Goal: Task Accomplishment & Management: Manage account settings

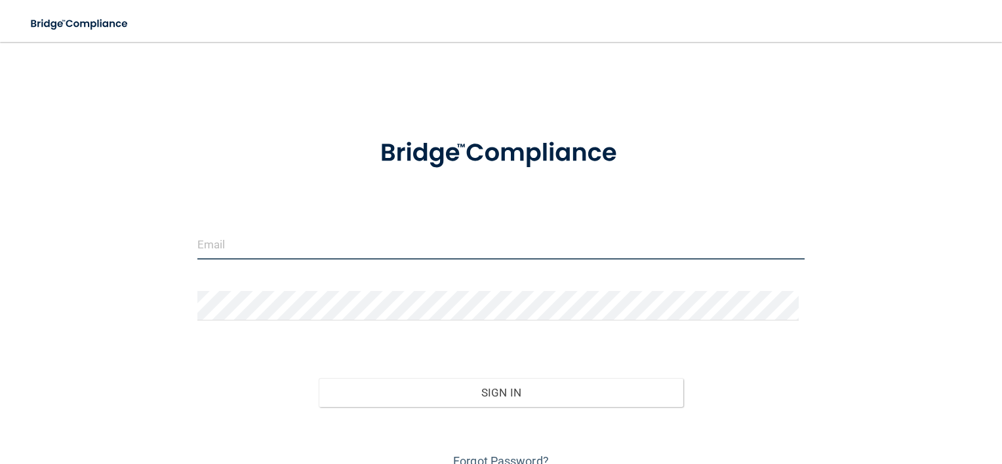
click at [352, 252] on input "email" at bounding box center [501, 245] width 608 height 30
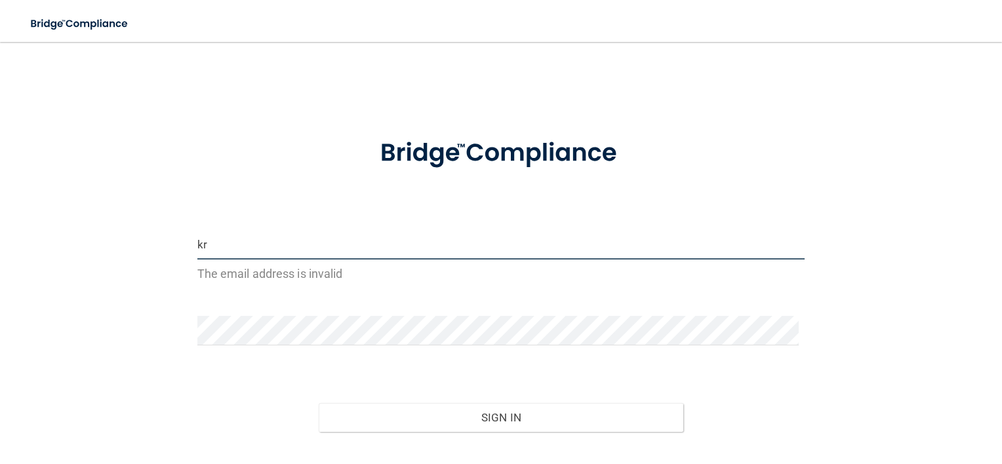
type input "[PERSON_NAME][EMAIL_ADDRESS][DOMAIN_NAME]"
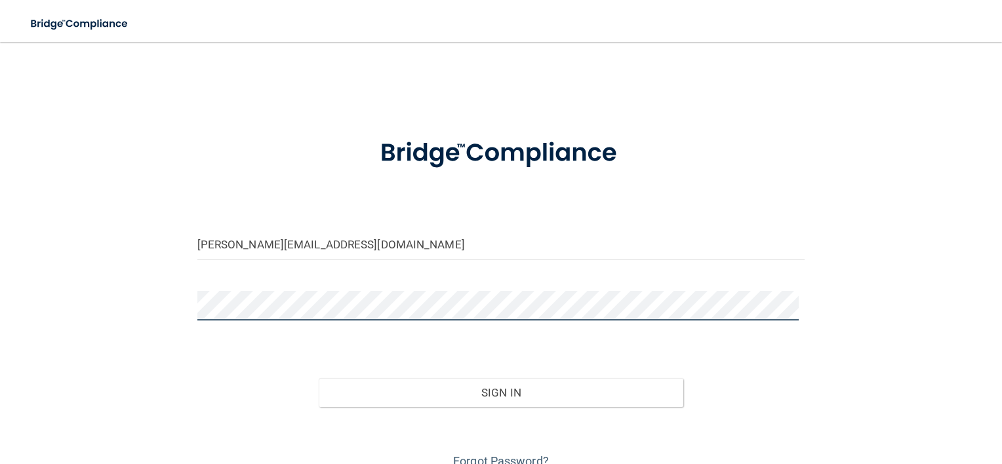
click at [319, 378] on button "Sign In" at bounding box center [501, 392] width 365 height 29
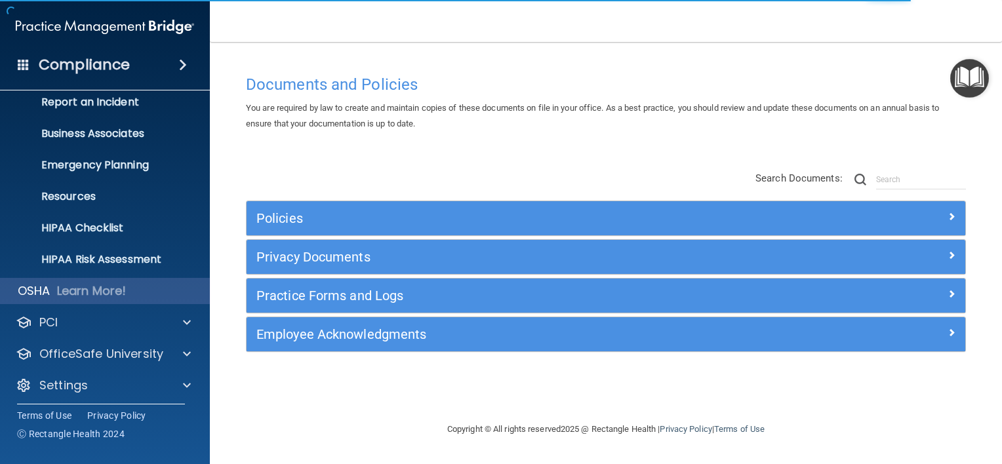
scroll to position [79, 0]
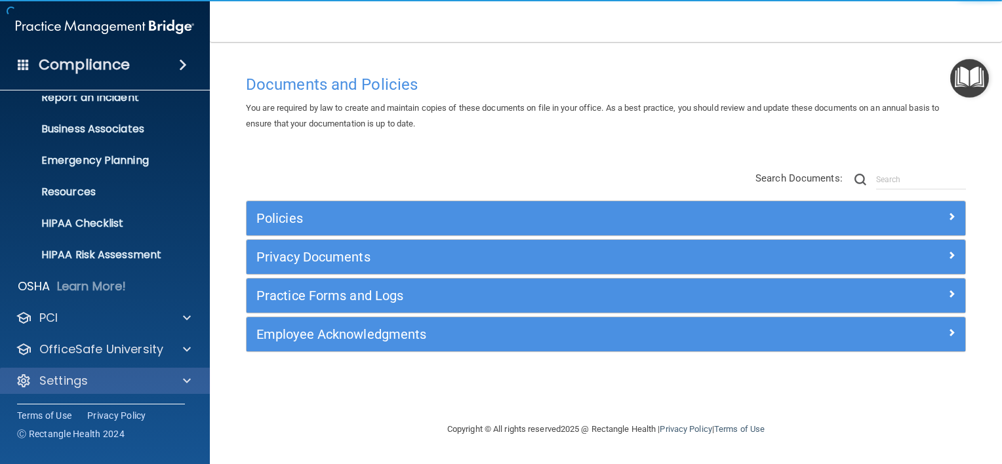
click at [102, 368] on div "Settings" at bounding box center [105, 381] width 210 height 26
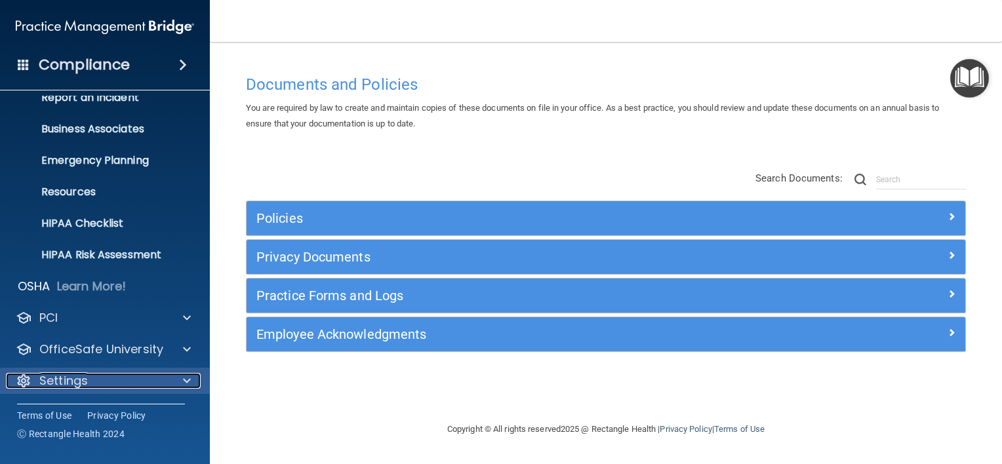
click at [145, 386] on div "Settings" at bounding box center [87, 381] width 163 height 16
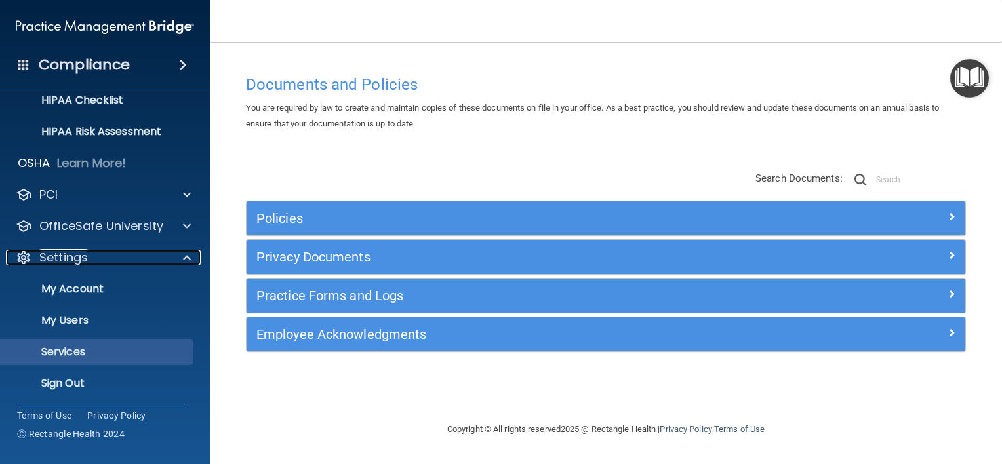
scroll to position [205, 0]
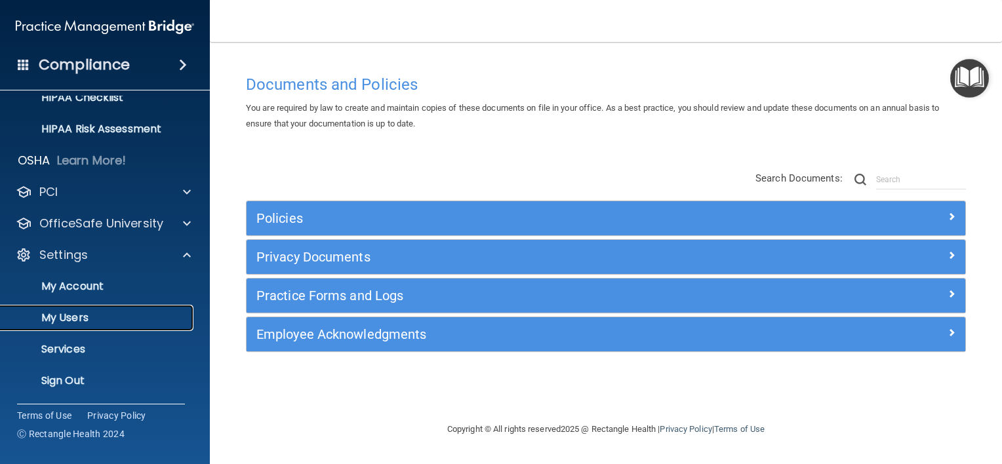
click at [90, 308] on link "My Users" at bounding box center [90, 318] width 207 height 26
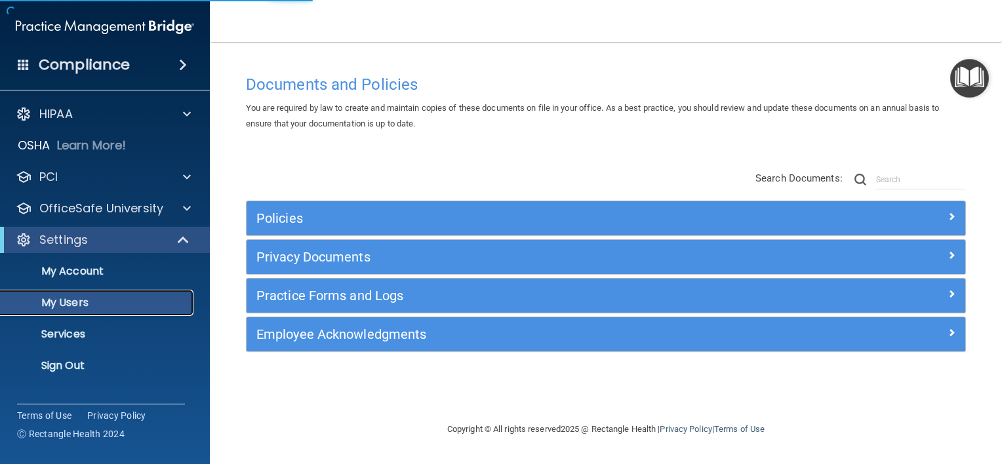
select select "20"
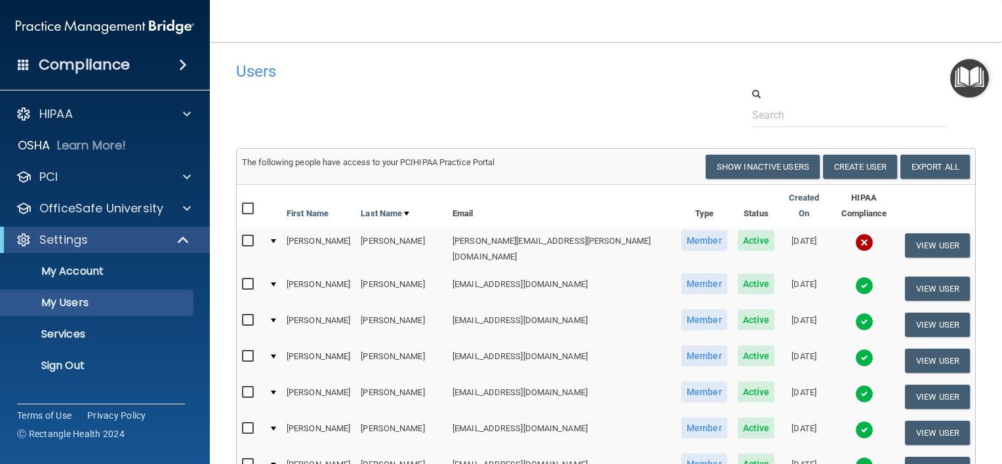
click at [249, 204] on input "checkbox" at bounding box center [249, 209] width 15 height 10
checkbox input "true"
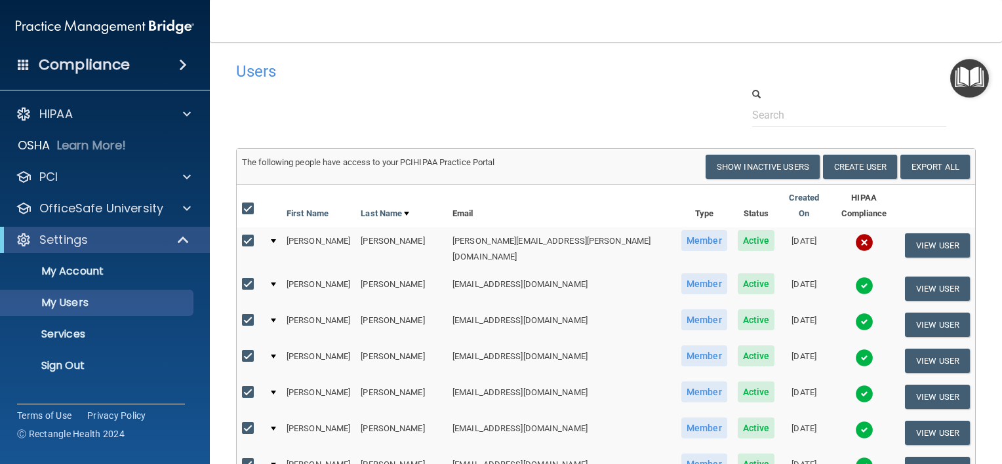
checkbox input "true"
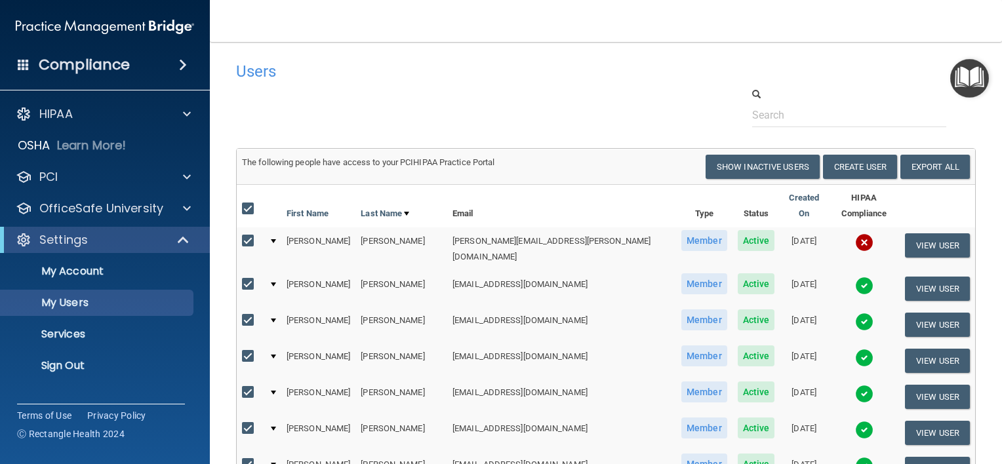
checkbox input "true"
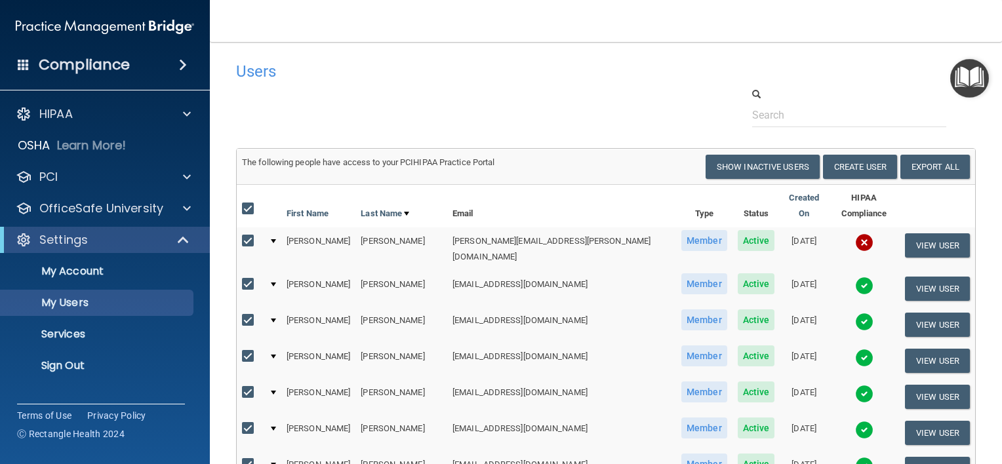
checkbox input "true"
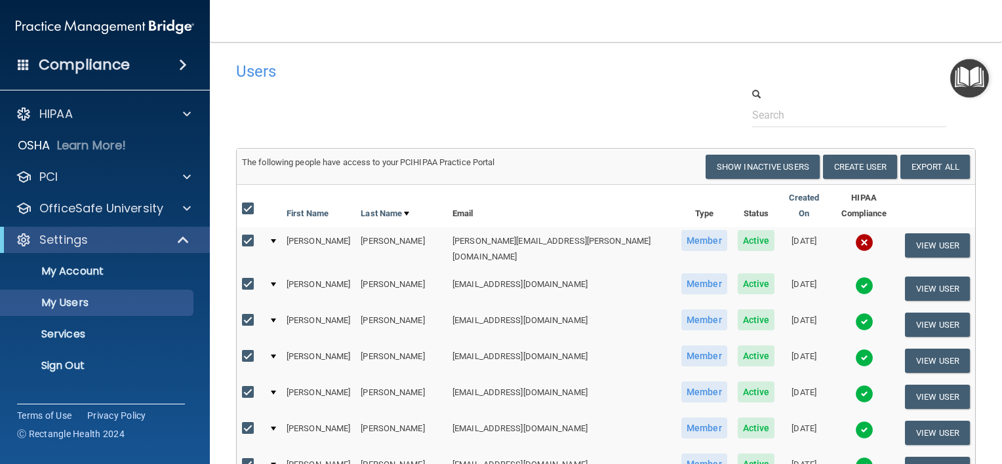
checkbox input "true"
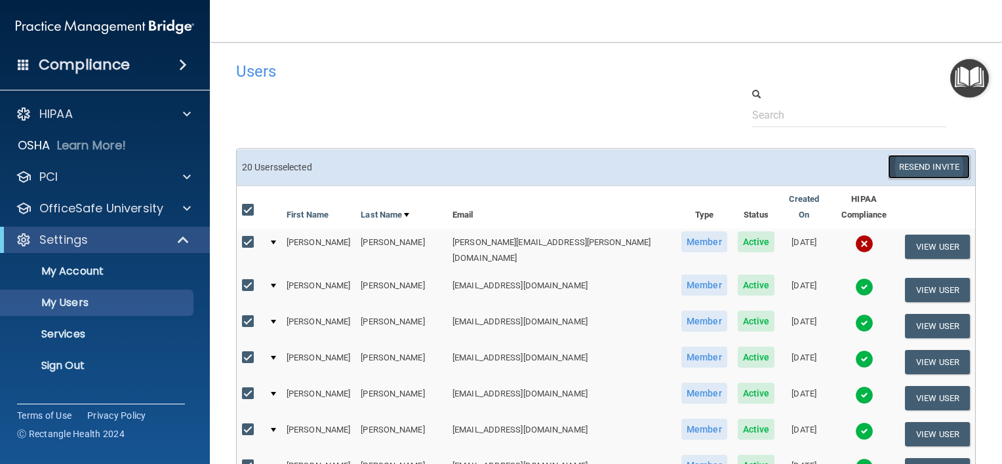
click at [920, 163] on button "Resend Invite" at bounding box center [929, 167] width 82 height 24
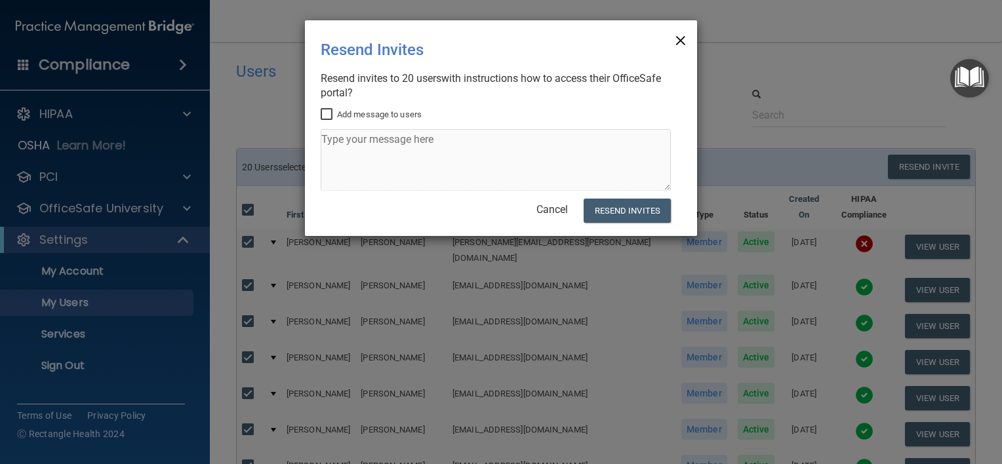
click at [682, 41] on span "×" at bounding box center [681, 39] width 12 height 26
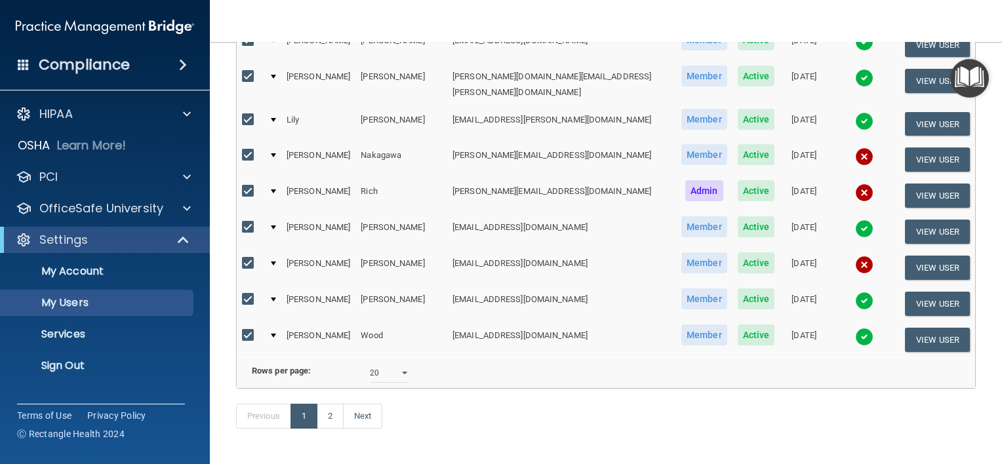
scroll to position [629, 0]
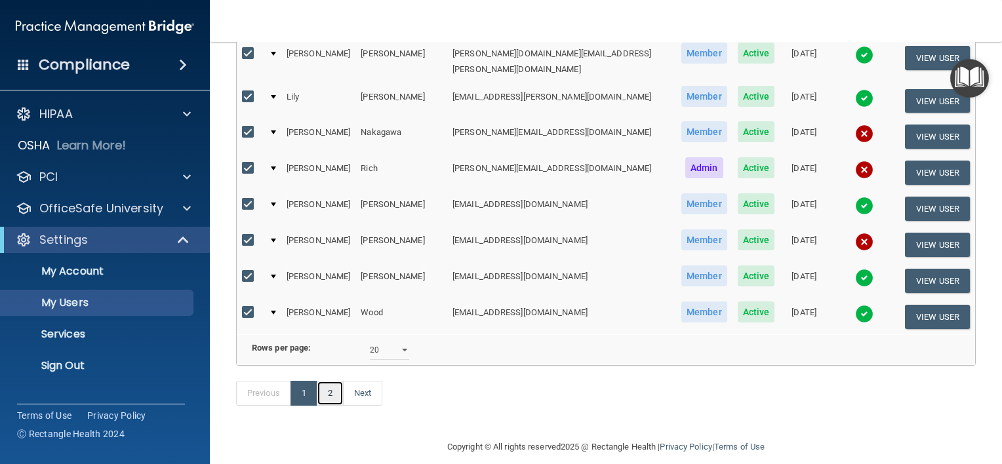
click at [330, 381] on link "2" at bounding box center [330, 393] width 27 height 25
select select "20"
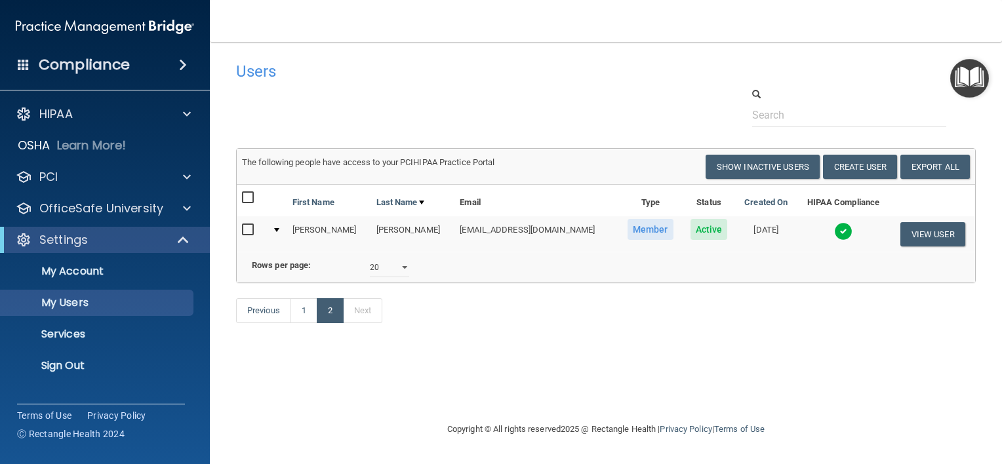
click at [244, 194] on input "checkbox" at bounding box center [249, 198] width 15 height 10
checkbox input "true"
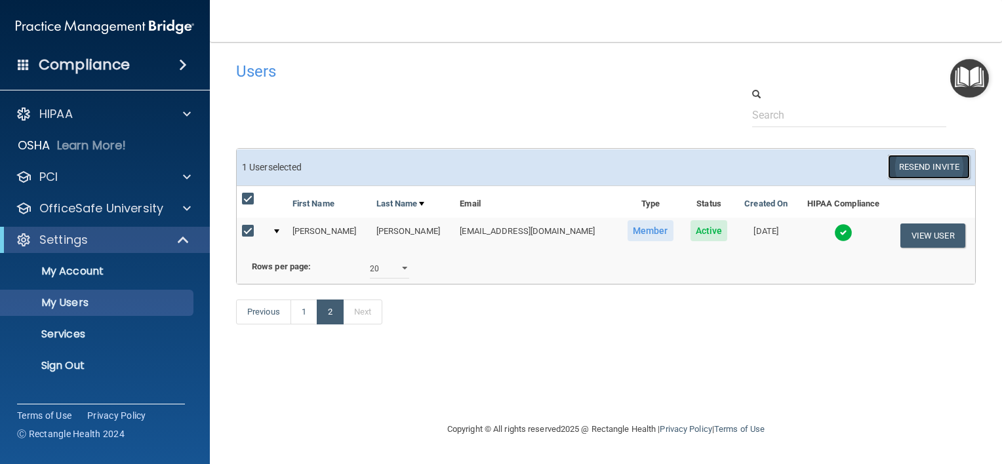
click at [942, 170] on button "Resend Invite" at bounding box center [929, 167] width 82 height 24
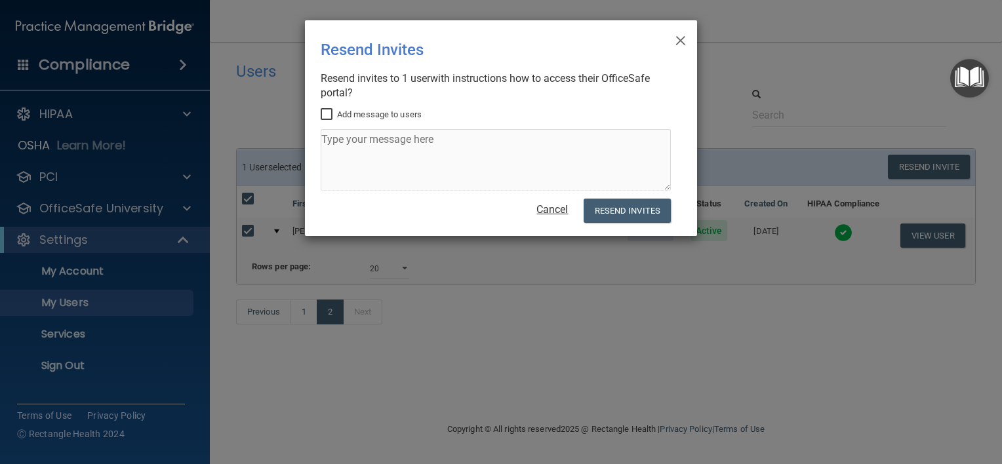
click at [553, 213] on link "Cancel" at bounding box center [551, 209] width 31 height 12
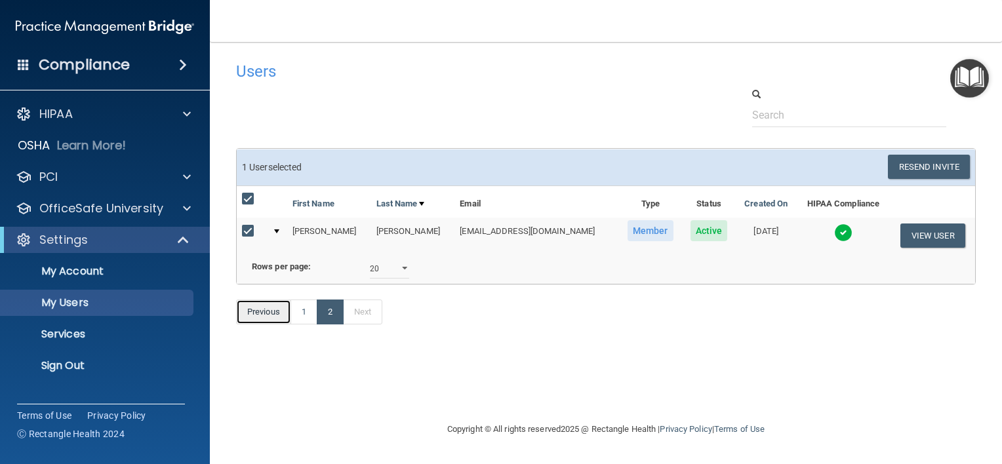
click at [272, 325] on link "Previous" at bounding box center [263, 312] width 55 height 25
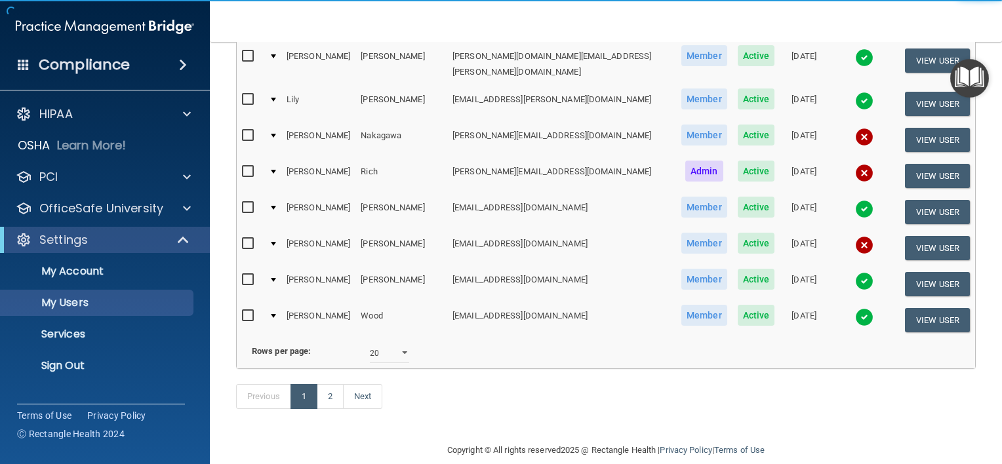
scroll to position [627, 0]
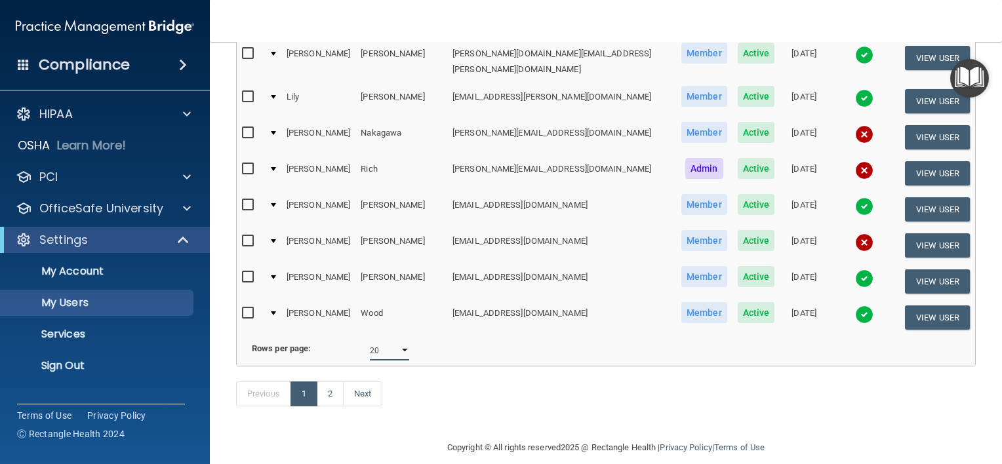
click at [400, 341] on select "10 20 30 40 all" at bounding box center [389, 351] width 39 height 20
select select "30"
click at [370, 341] on select "10 20 30 40 all" at bounding box center [389, 351] width 39 height 20
select select "30"
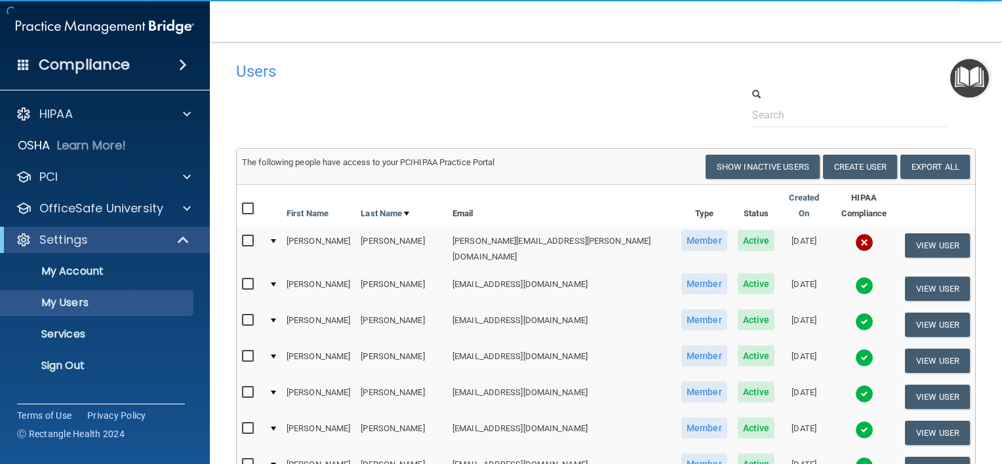
click at [246, 204] on input "checkbox" at bounding box center [249, 209] width 15 height 10
checkbox input "true"
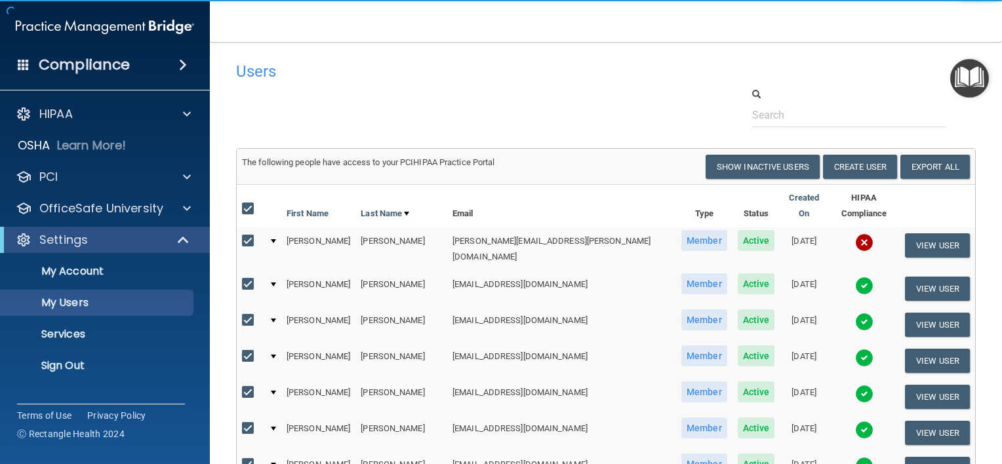
checkbox input "true"
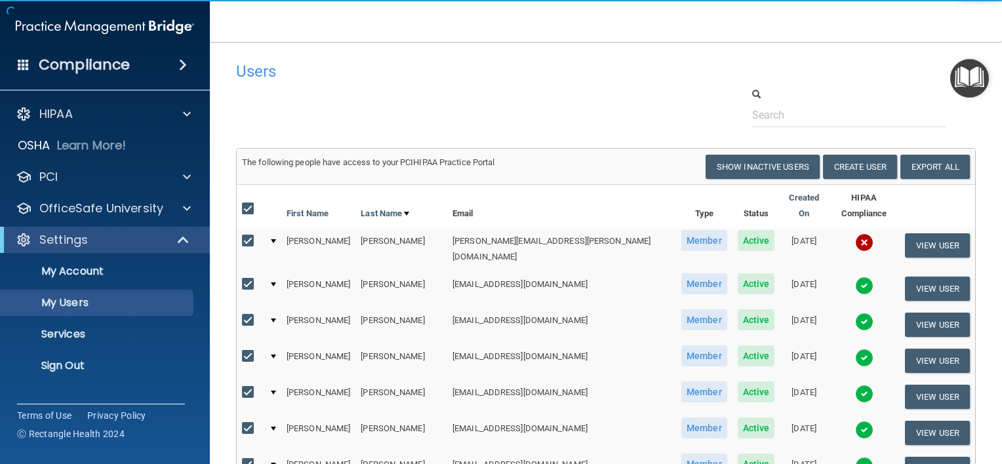
checkbox input "true"
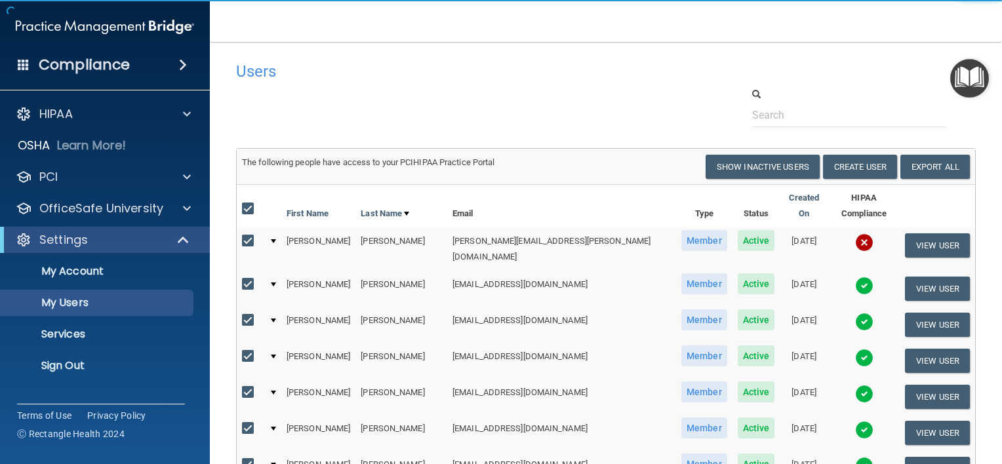
checkbox input "true"
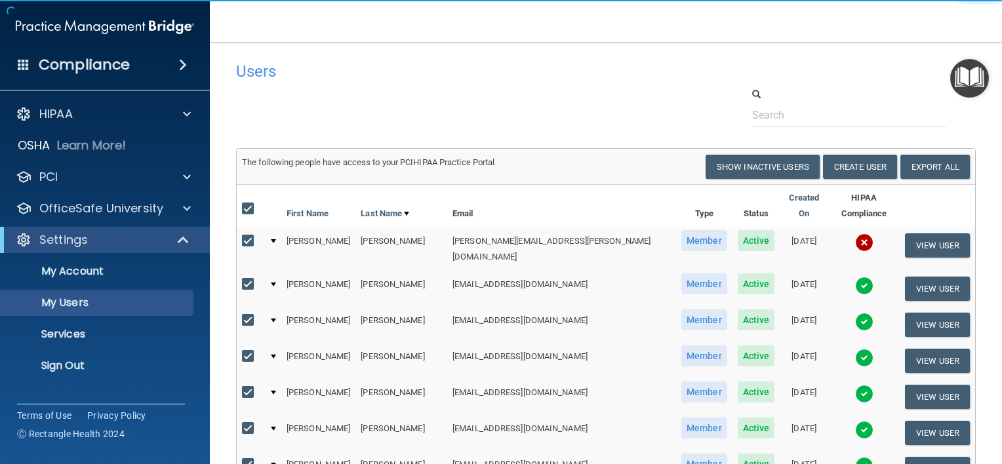
checkbox input "true"
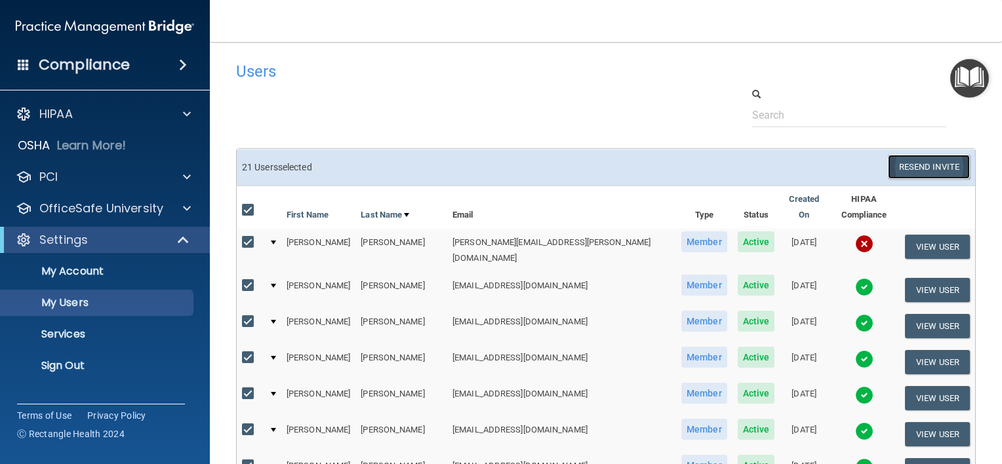
click at [913, 169] on button "Resend Invite" at bounding box center [929, 167] width 82 height 24
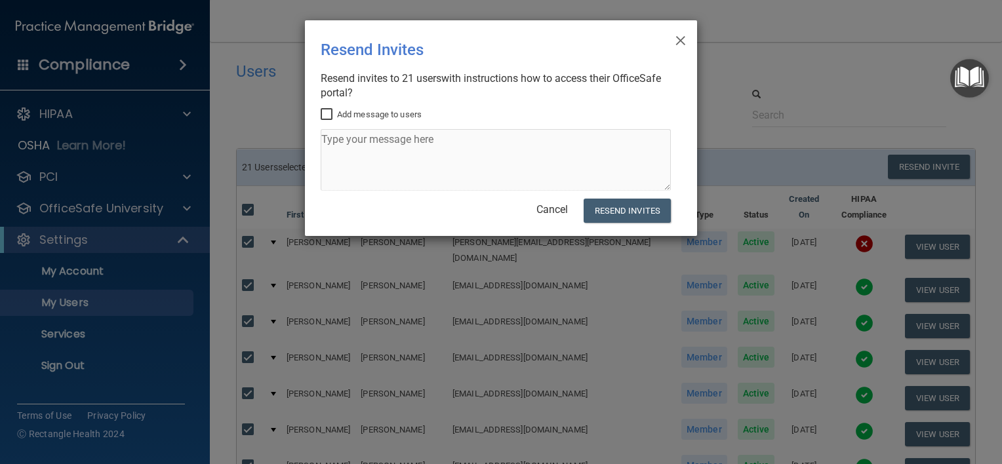
click at [327, 115] on input "Add message to users" at bounding box center [328, 114] width 15 height 10
checkbox input "true"
click at [399, 139] on textarea at bounding box center [496, 160] width 350 height 62
type textarea "Please complete the Annual"
click at [562, 213] on link "Cancel" at bounding box center [551, 209] width 31 height 12
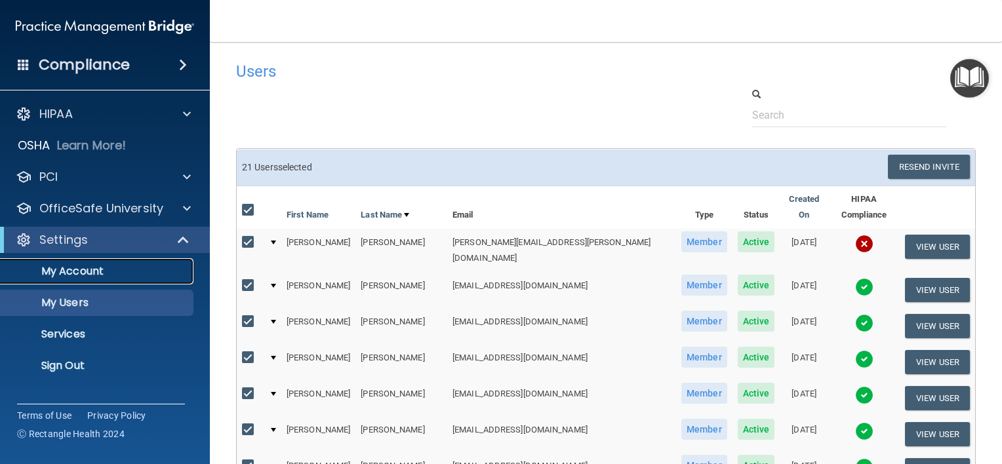
click at [77, 273] on p "My Account" at bounding box center [98, 271] width 179 height 13
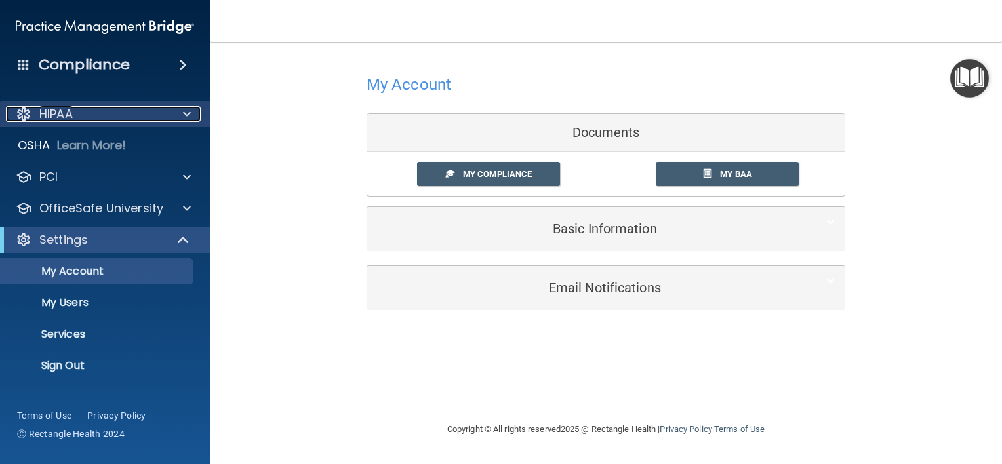
click at [105, 114] on div "HIPAA" at bounding box center [87, 114] width 163 height 16
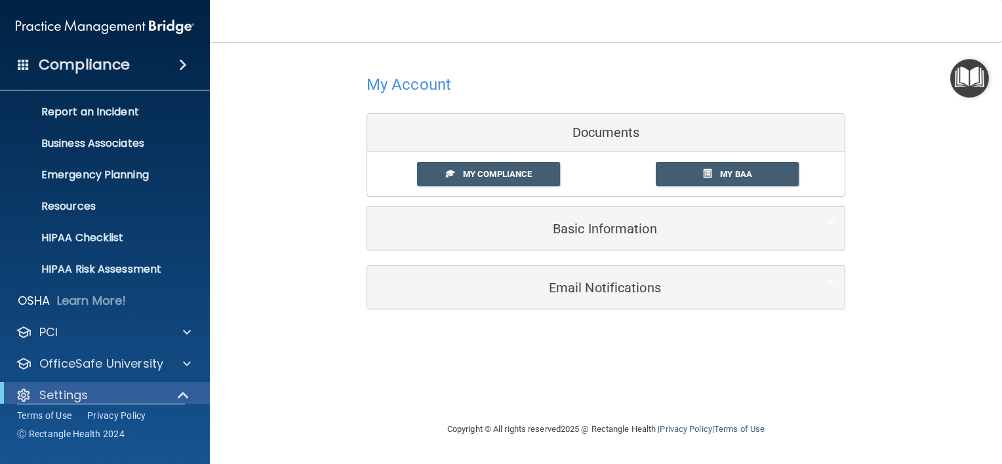
scroll to position [66, 0]
click at [121, 364] on p "OfficeSafe University" at bounding box center [101, 363] width 124 height 16
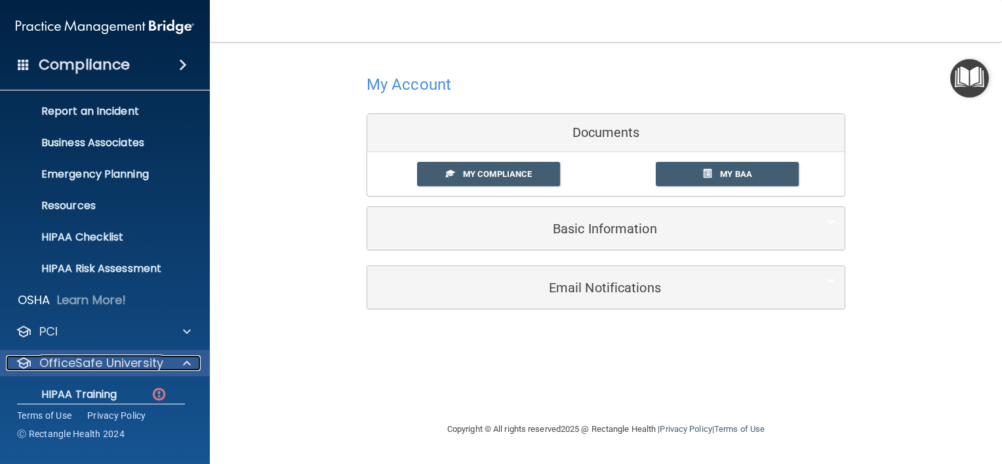
scroll to position [131, 0]
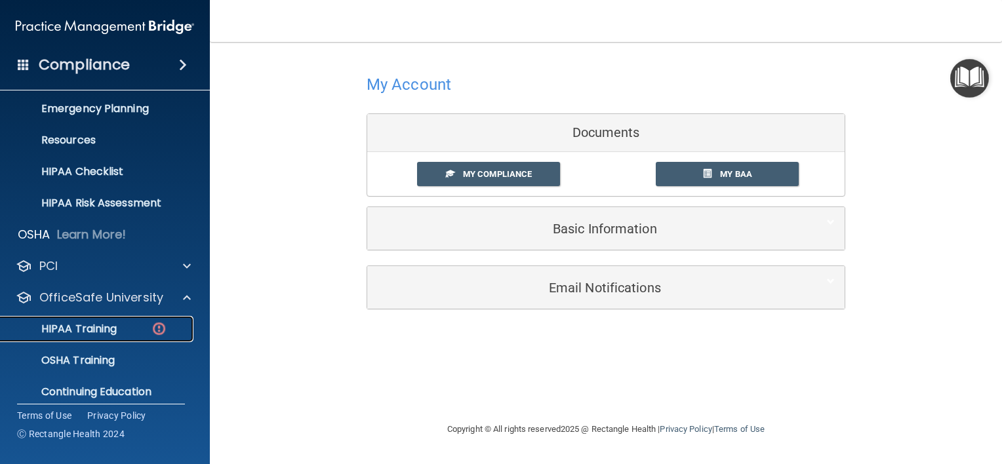
click at [101, 327] on p "HIPAA Training" at bounding box center [63, 329] width 108 height 13
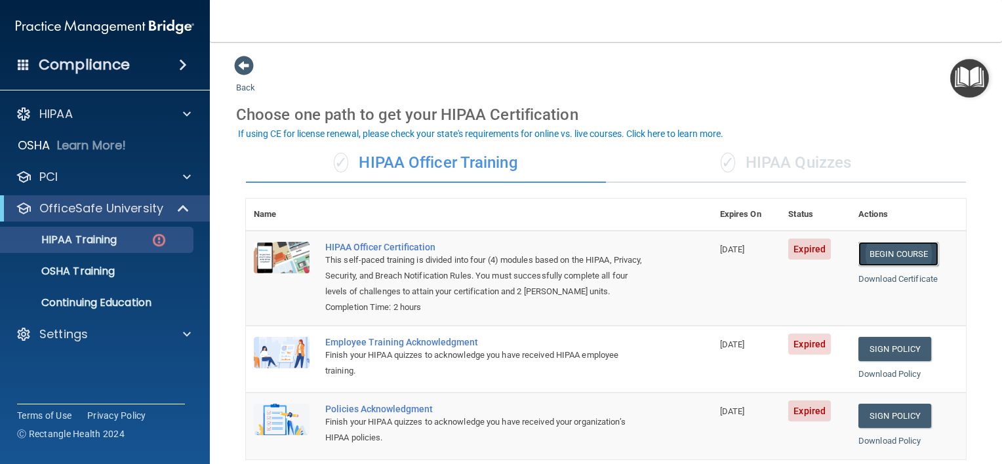
click at [897, 248] on link "Begin Course" at bounding box center [898, 254] width 80 height 24
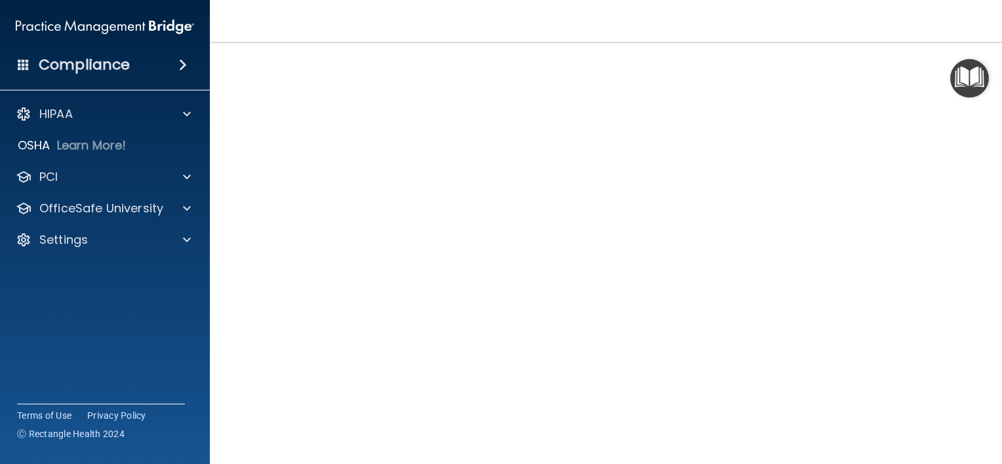
scroll to position [84, 0]
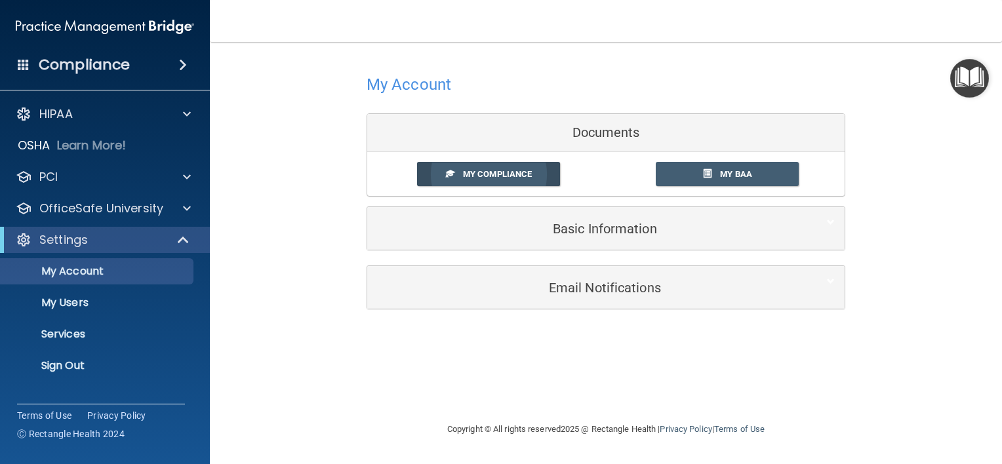
click at [479, 167] on link "My Compliance" at bounding box center [489, 174] width 144 height 24
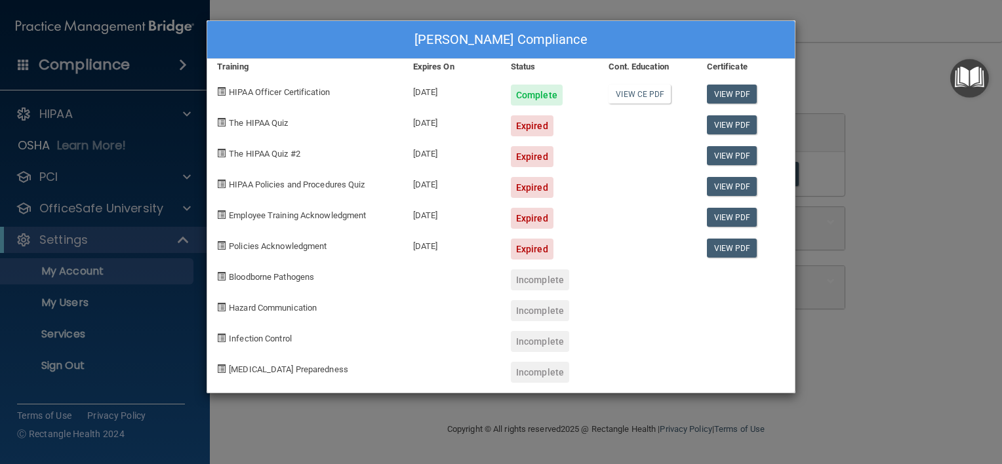
click at [819, 121] on div "[PERSON_NAME] Compliance Training Expires On Status Cont. Education Certificate…" at bounding box center [501, 232] width 1002 height 464
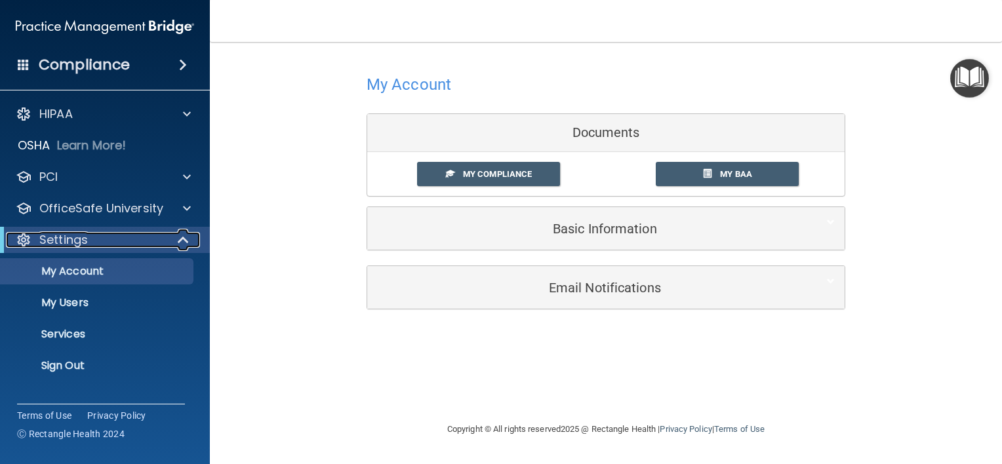
click at [98, 246] on div "Settings" at bounding box center [87, 240] width 162 height 16
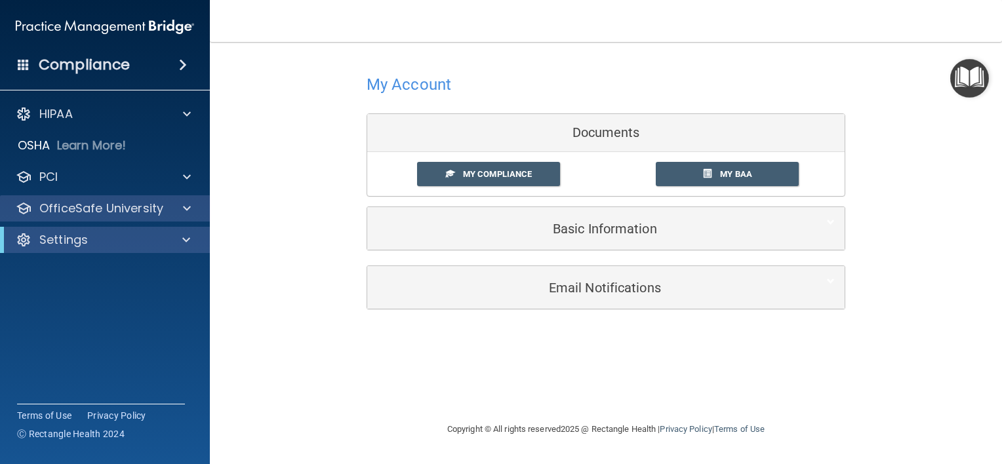
click at [121, 218] on div "OfficeSafe University" at bounding box center [105, 208] width 210 height 26
click at [127, 210] on p "OfficeSafe University" at bounding box center [101, 209] width 124 height 16
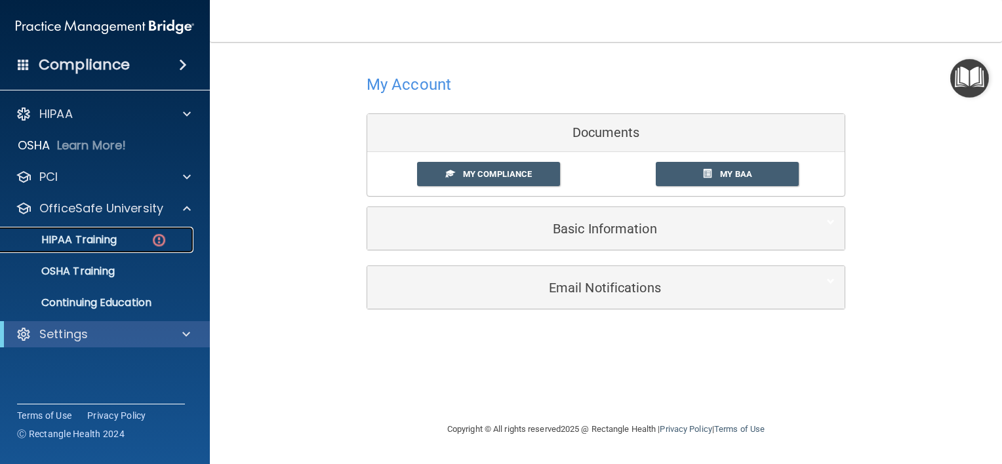
click at [95, 241] on p "HIPAA Training" at bounding box center [63, 239] width 108 height 13
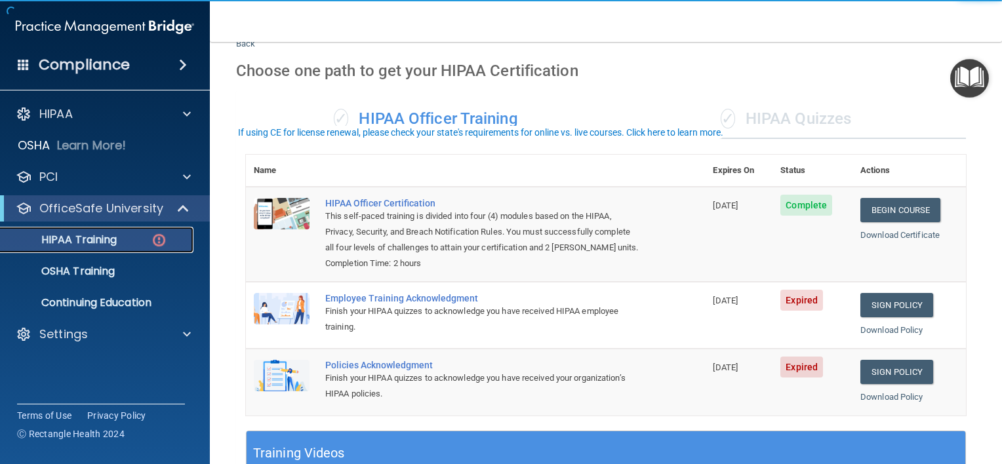
scroll to position [66, 0]
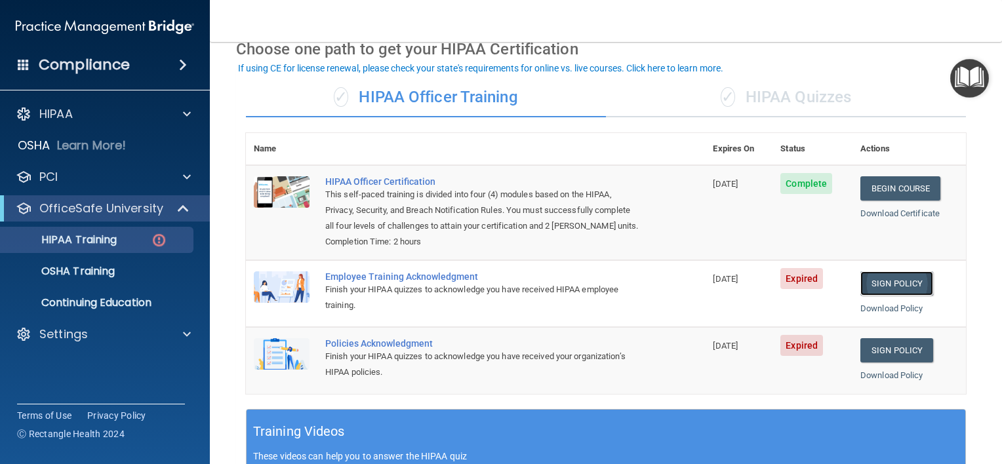
click at [886, 294] on link "Sign Policy" at bounding box center [896, 283] width 73 height 24
click at [104, 328] on div "Settings" at bounding box center [87, 335] width 163 height 16
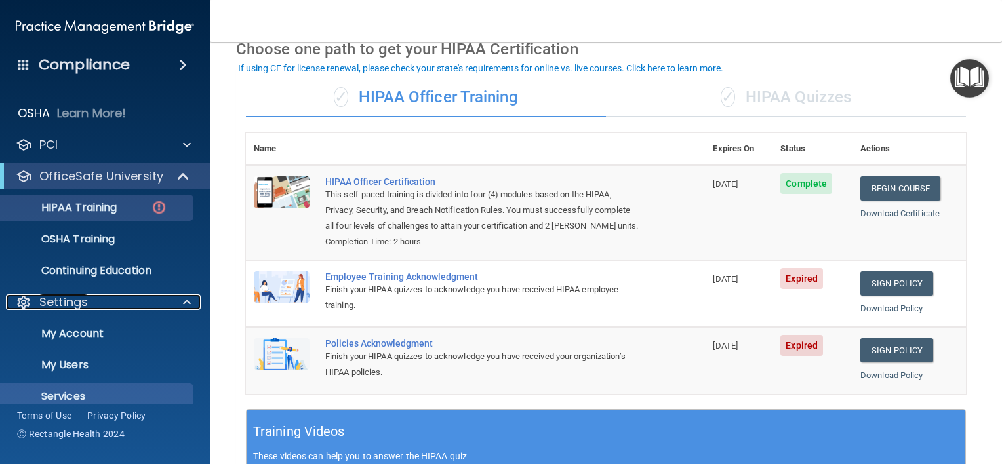
scroll to position [79, 0]
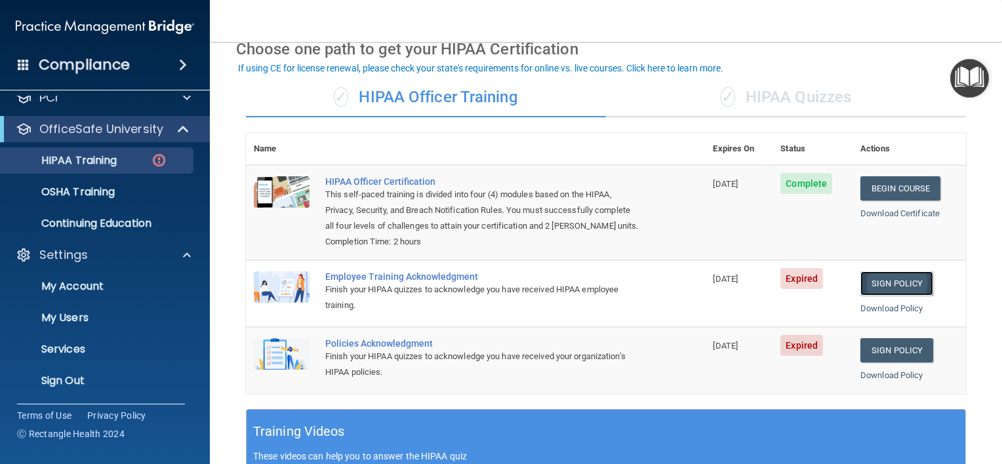
click at [909, 296] on link "Sign Policy" at bounding box center [896, 283] width 73 height 24
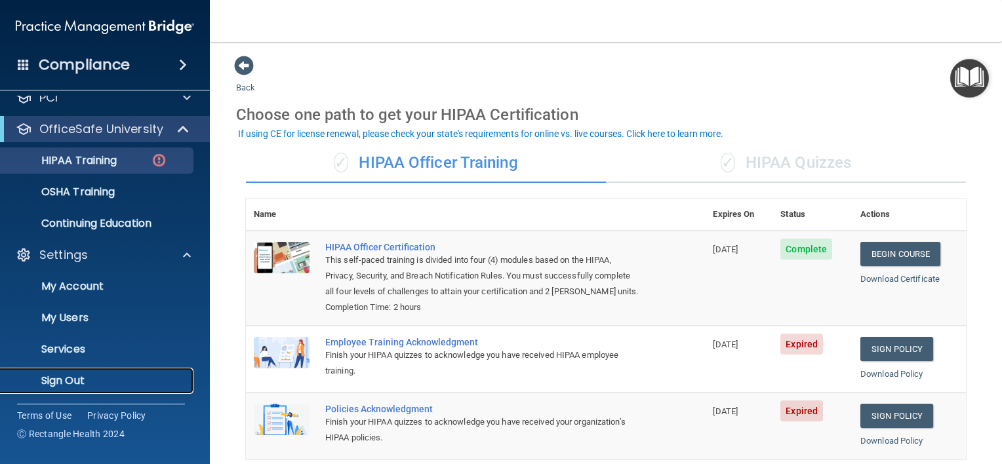
click at [92, 378] on p "Sign Out" at bounding box center [98, 380] width 179 height 13
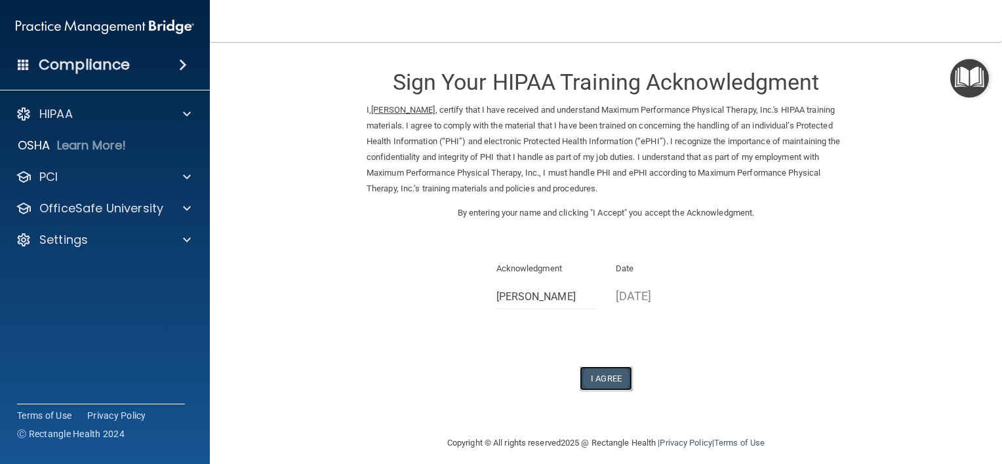
click at [595, 375] on button "I Agree" at bounding box center [606, 379] width 52 height 24
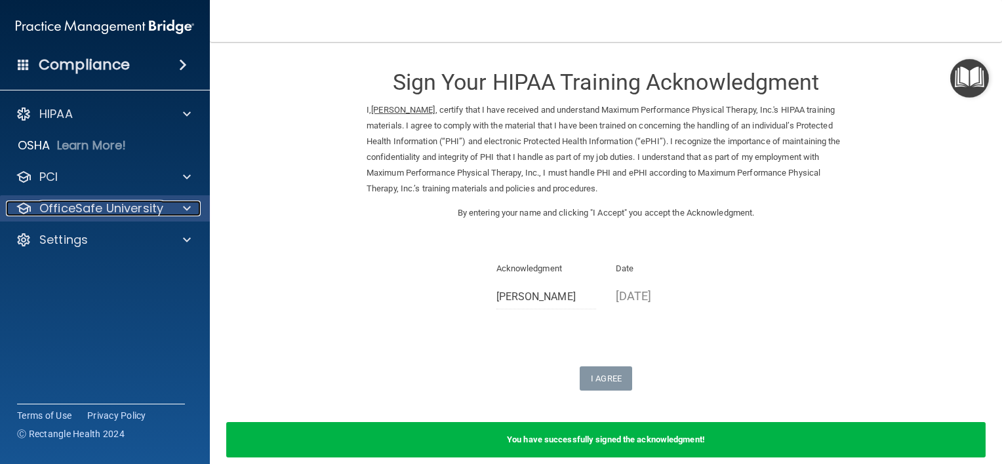
click at [114, 209] on p "OfficeSafe University" at bounding box center [101, 209] width 124 height 16
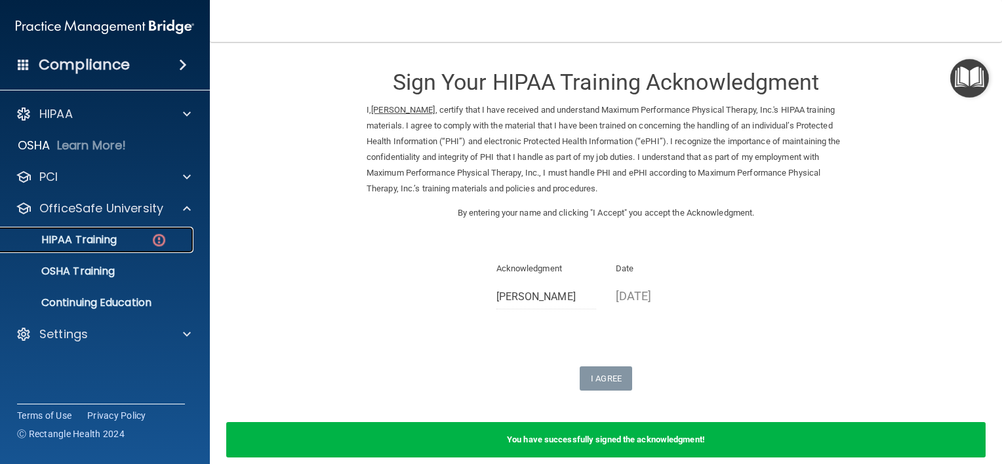
click at [112, 241] on p "HIPAA Training" at bounding box center [63, 239] width 108 height 13
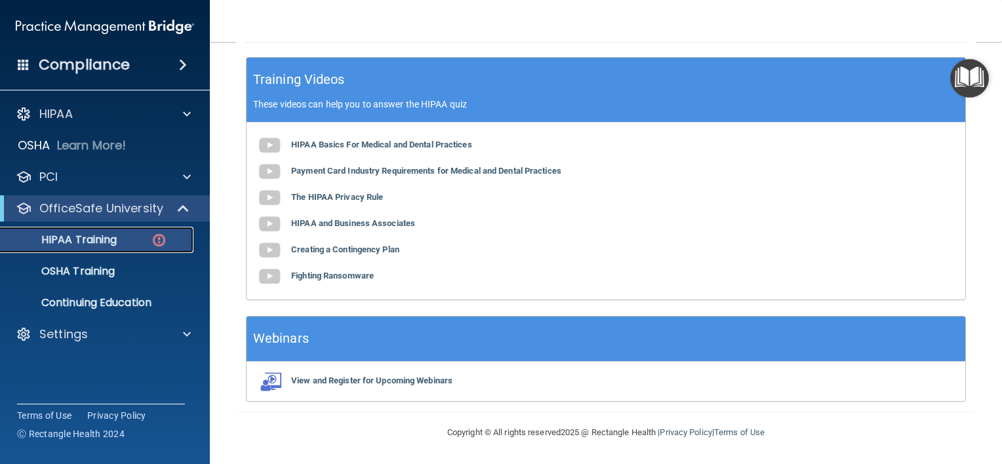
scroll to position [366, 0]
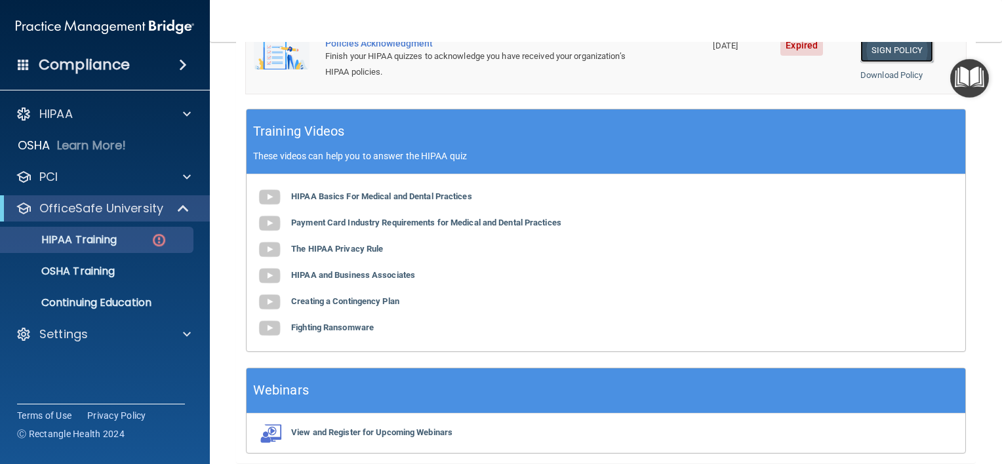
click at [881, 60] on link "Sign Policy" at bounding box center [896, 50] width 73 height 24
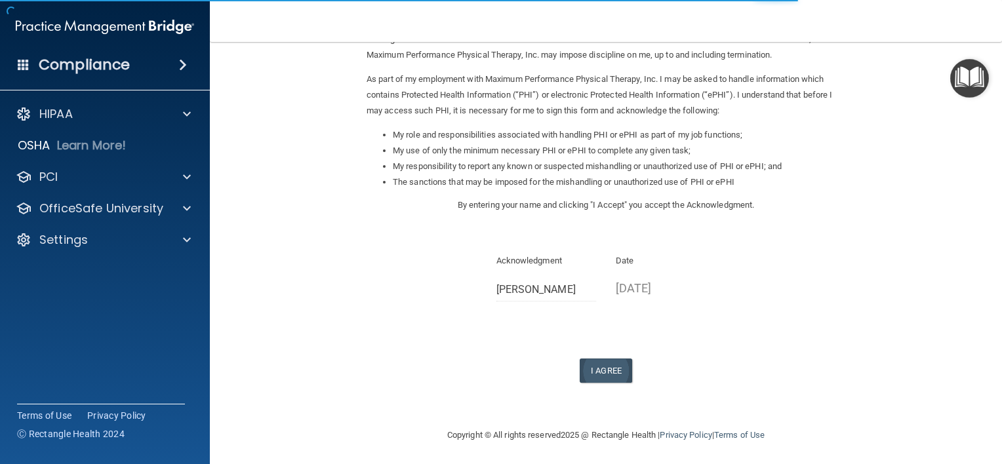
scroll to position [136, 0]
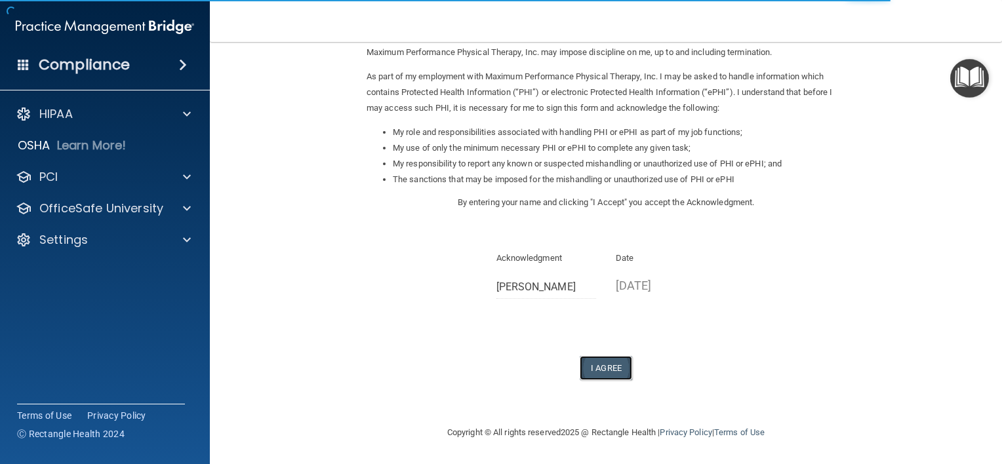
click at [618, 356] on button "I Agree" at bounding box center [606, 368] width 52 height 24
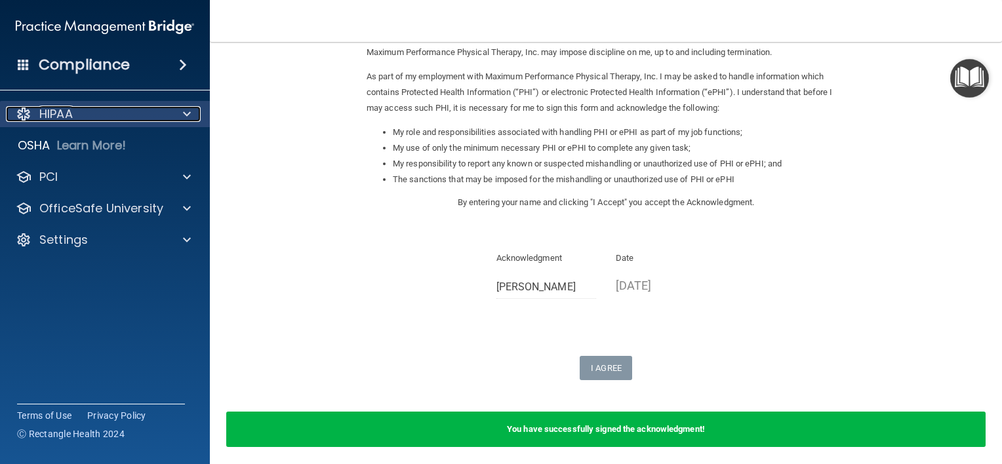
click at [140, 106] on div "HIPAA" at bounding box center [87, 114] width 163 height 16
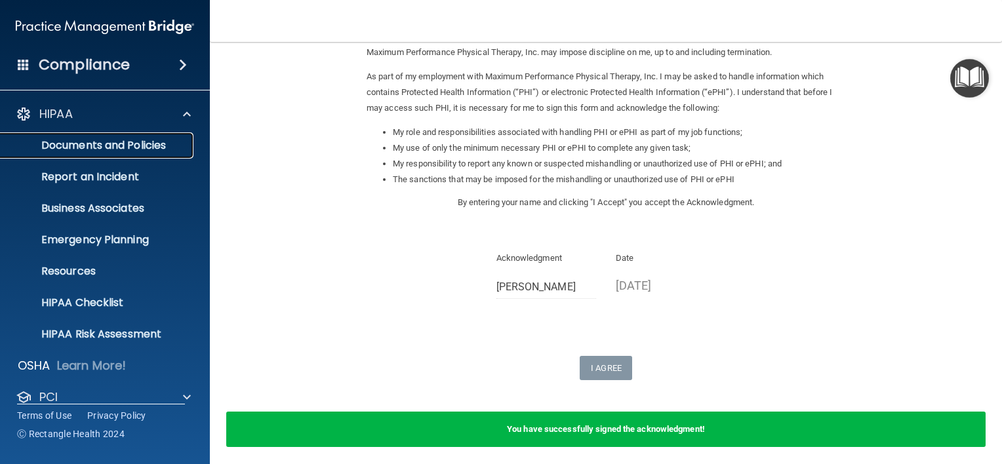
click at [129, 142] on p "Documents and Policies" at bounding box center [98, 145] width 179 height 13
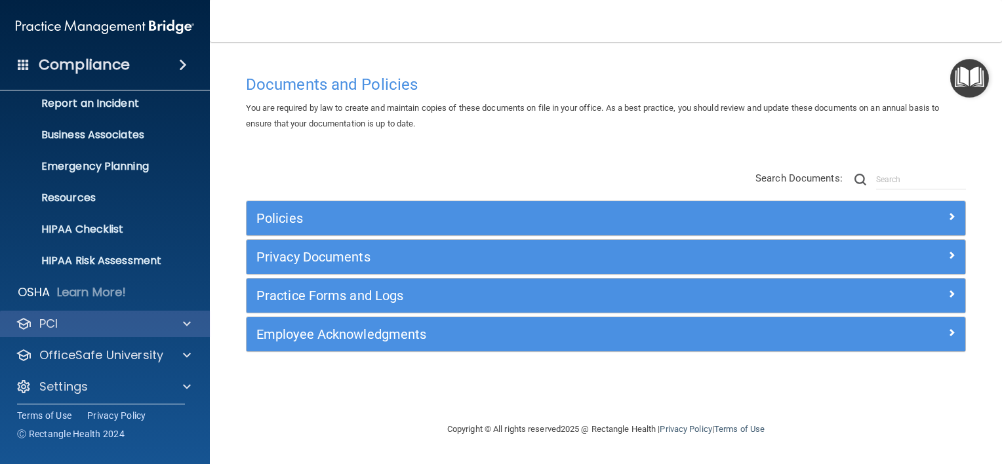
scroll to position [79, 0]
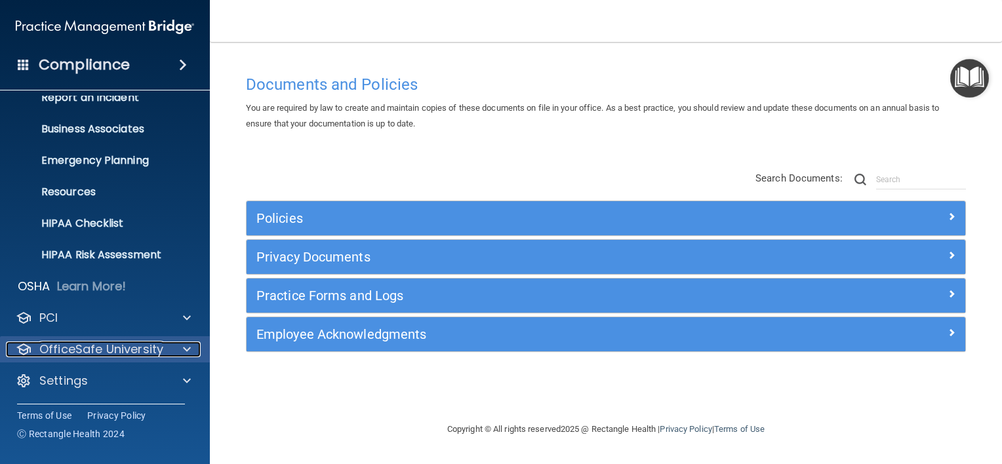
click at [123, 348] on p "OfficeSafe University" at bounding box center [101, 350] width 124 height 16
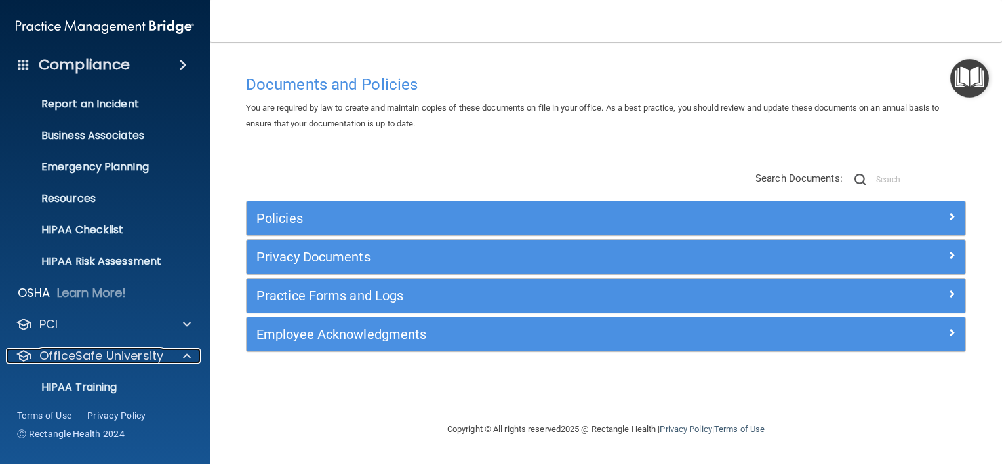
scroll to position [174, 0]
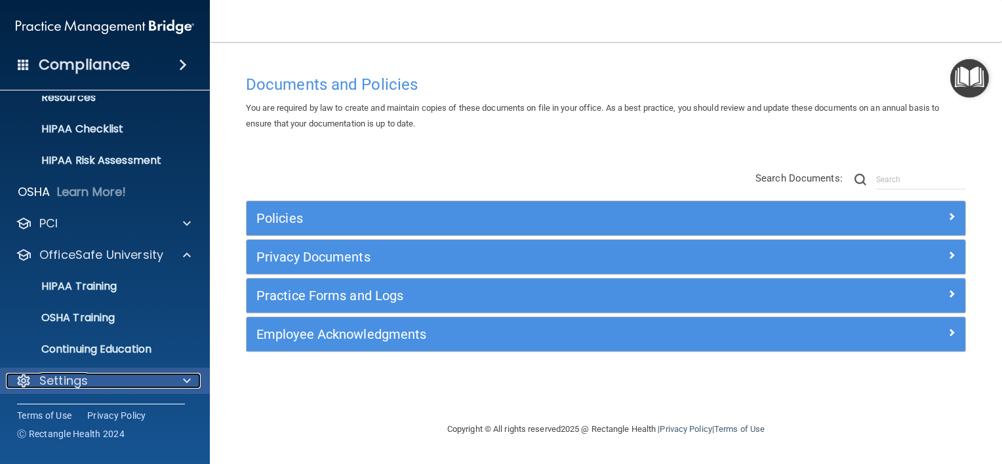
click at [71, 380] on p "Settings" at bounding box center [63, 381] width 49 height 16
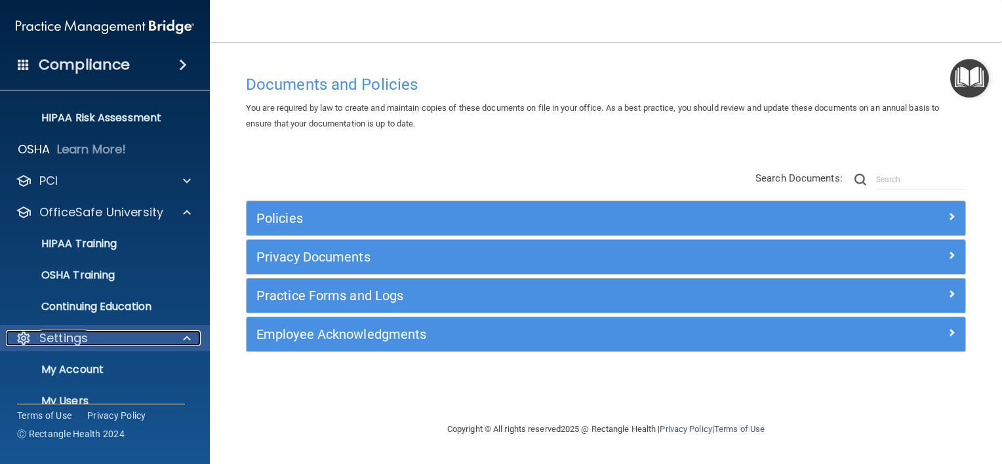
scroll to position [300, 0]
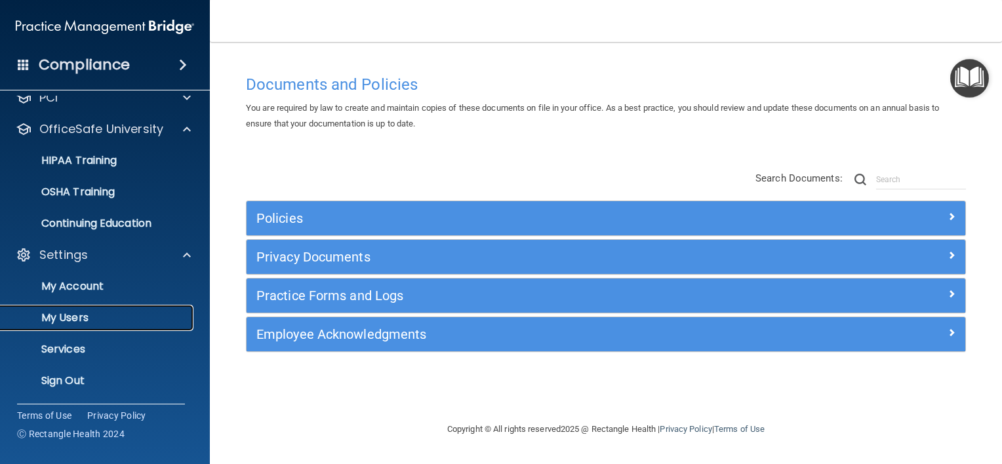
click at [89, 314] on p "My Users" at bounding box center [98, 317] width 179 height 13
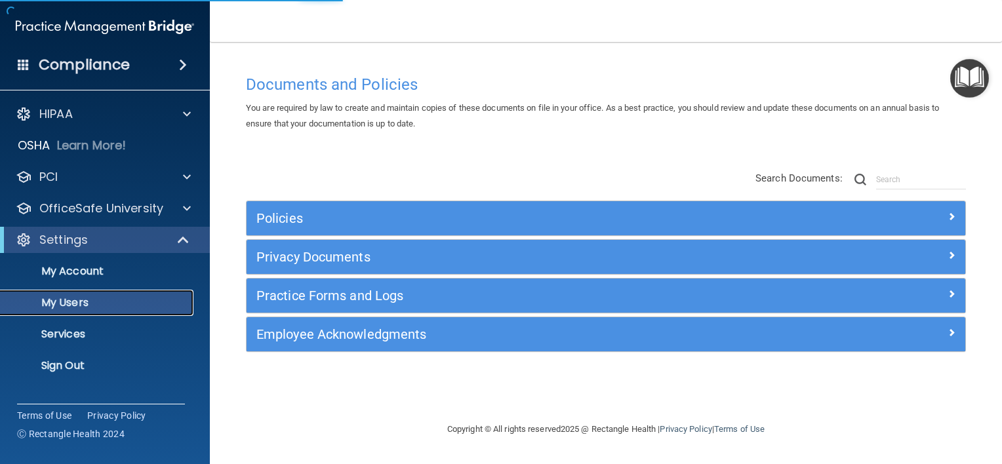
select select "20"
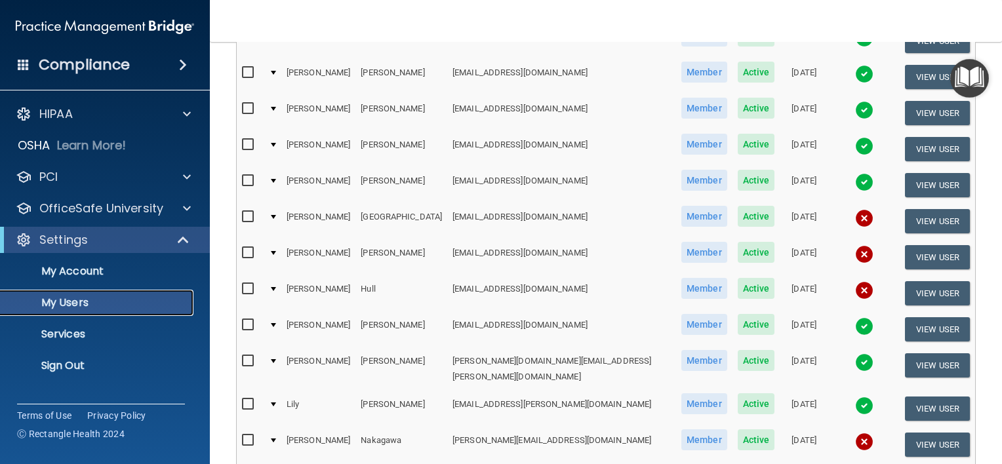
scroll to position [328, 0]
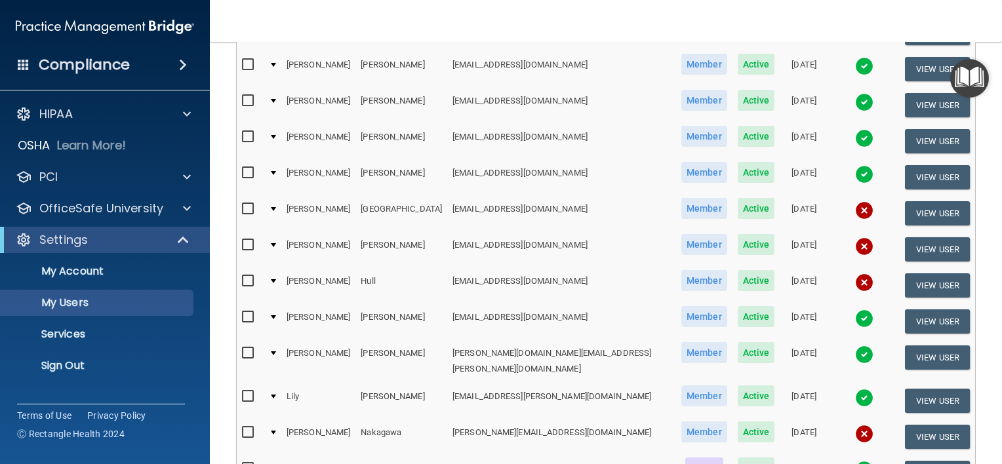
click at [244, 464] on input "checkbox" at bounding box center [249, 469] width 15 height 10
checkbox input "true"
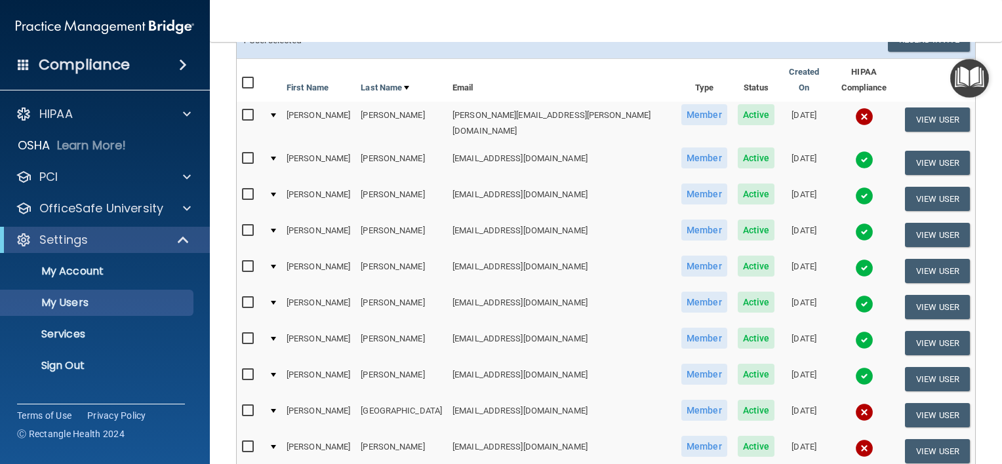
scroll to position [0, 0]
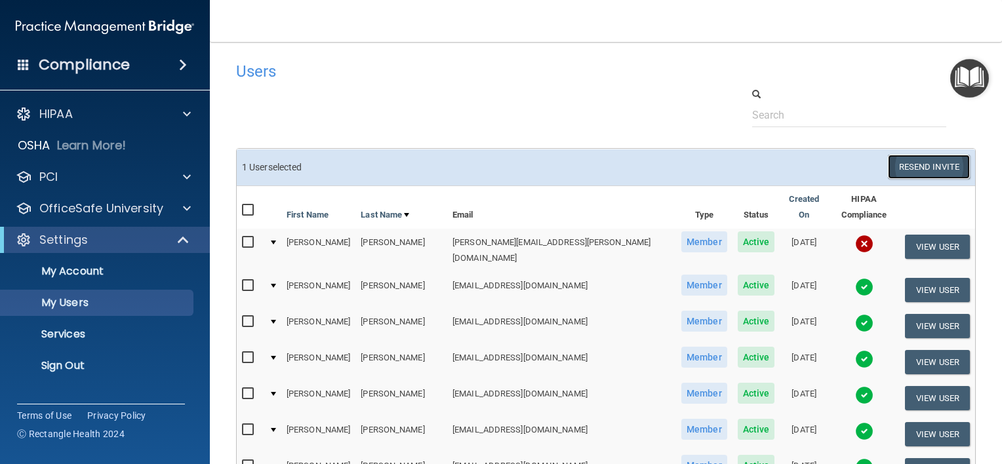
click at [900, 165] on button "Resend Invite" at bounding box center [929, 167] width 82 height 24
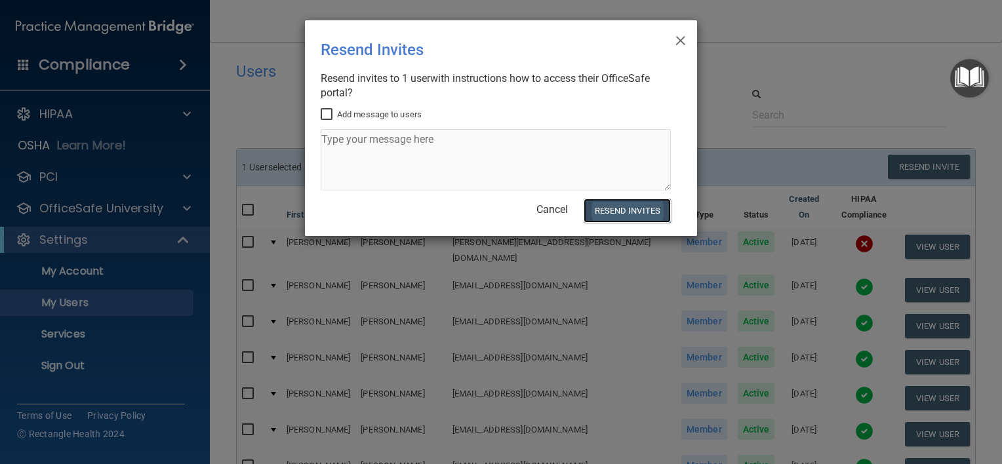
click at [610, 209] on button "Resend Invites" at bounding box center [627, 211] width 87 height 24
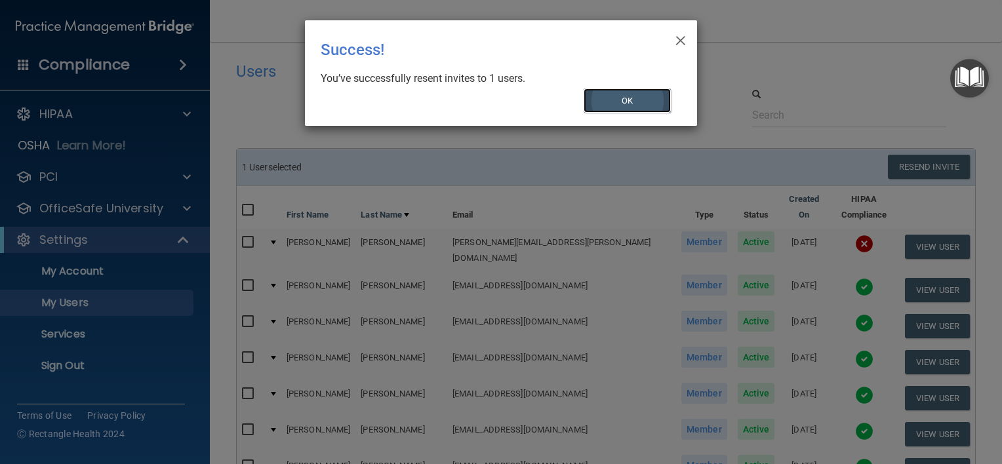
click at [606, 106] on button "OK" at bounding box center [628, 101] width 88 height 24
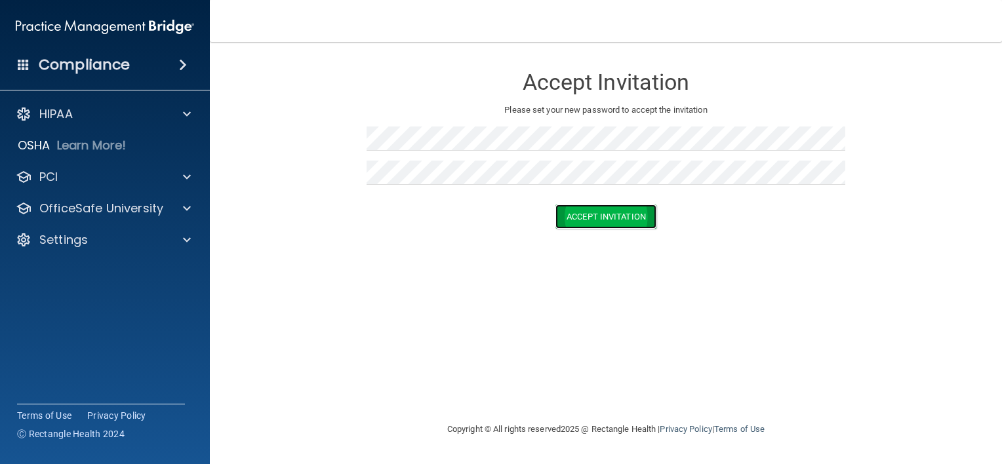
click at [571, 212] on button "Accept Invitation" at bounding box center [605, 217] width 101 height 24
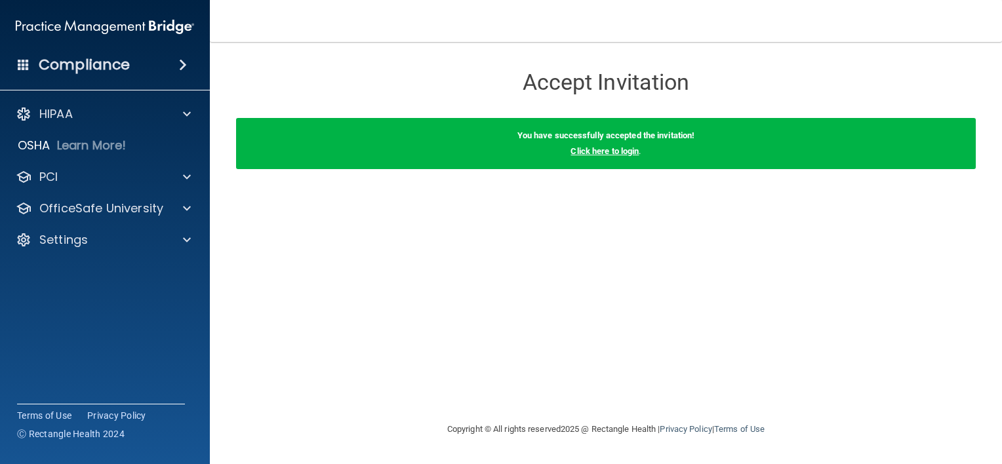
click at [631, 152] on link "Click here to login" at bounding box center [604, 151] width 68 height 10
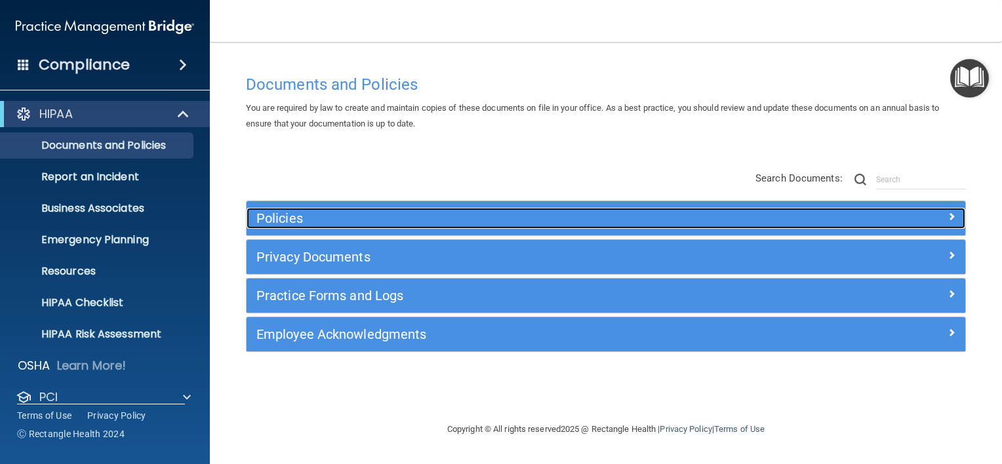
click at [951, 214] on span at bounding box center [951, 217] width 8 height 16
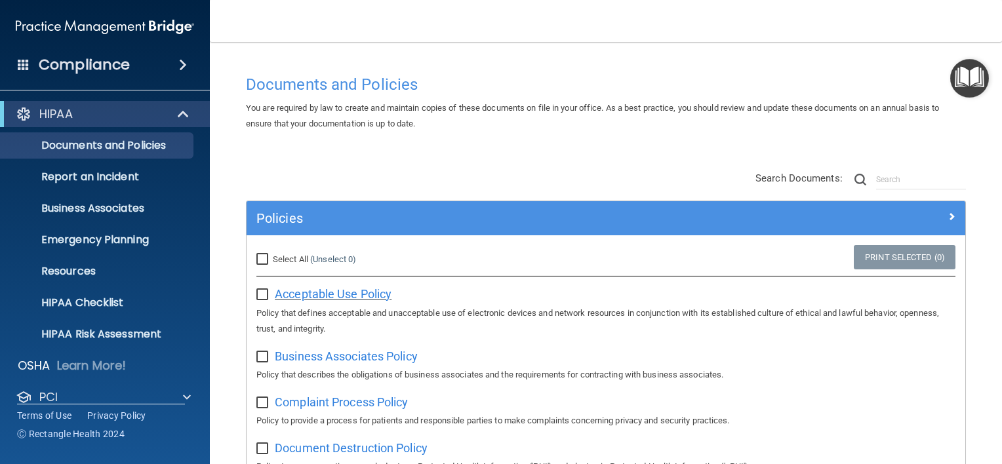
click at [311, 296] on span "Acceptable Use Policy" at bounding box center [333, 294] width 117 height 14
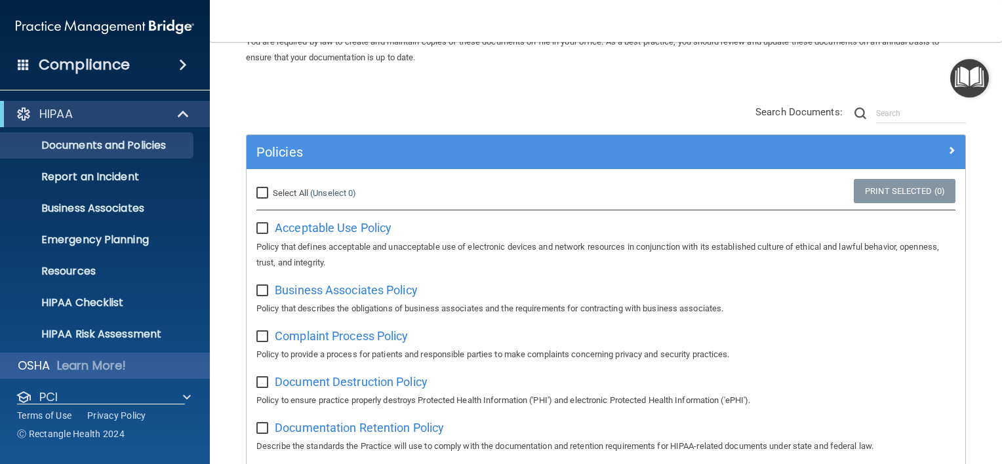
scroll to position [79, 0]
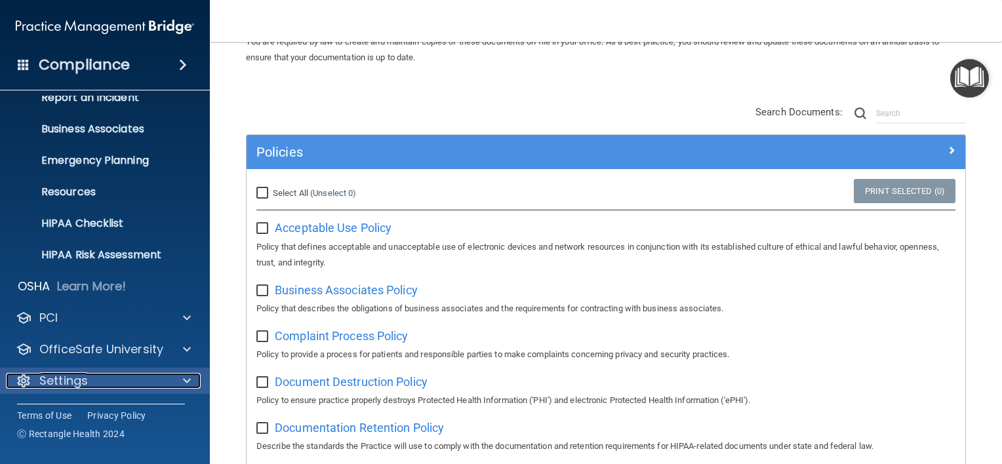
click at [92, 380] on div "Settings" at bounding box center [87, 381] width 163 height 16
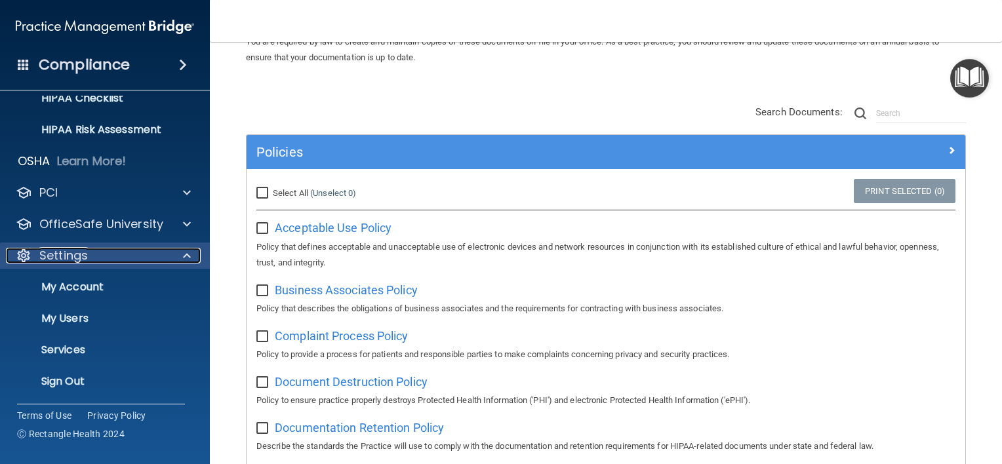
scroll to position [205, 0]
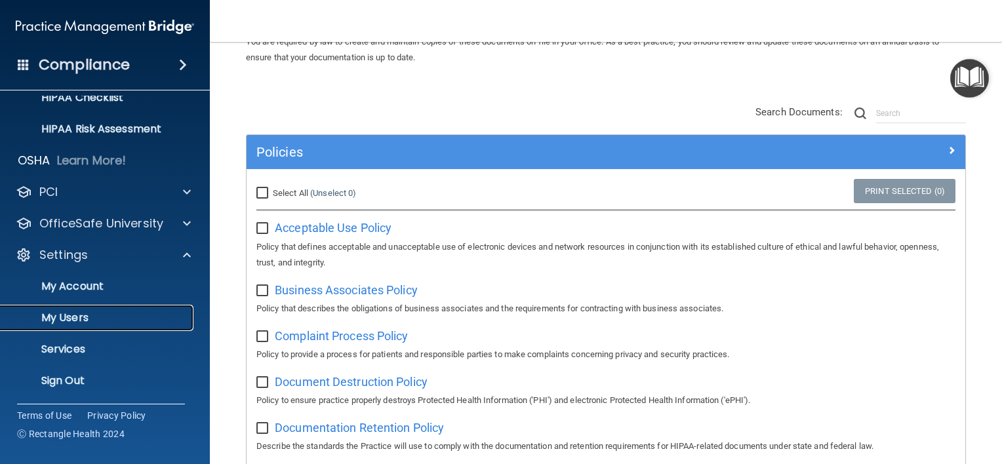
click at [70, 320] on p "My Users" at bounding box center [98, 317] width 179 height 13
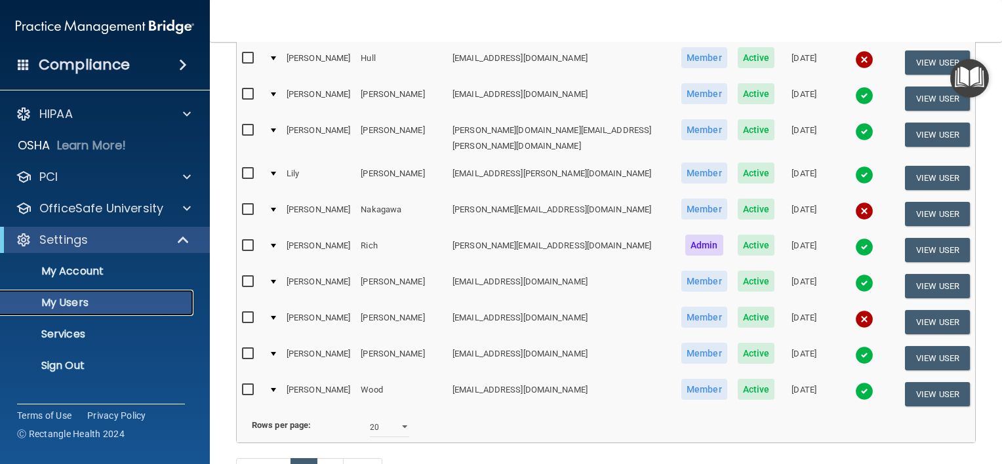
scroll to position [627, 0]
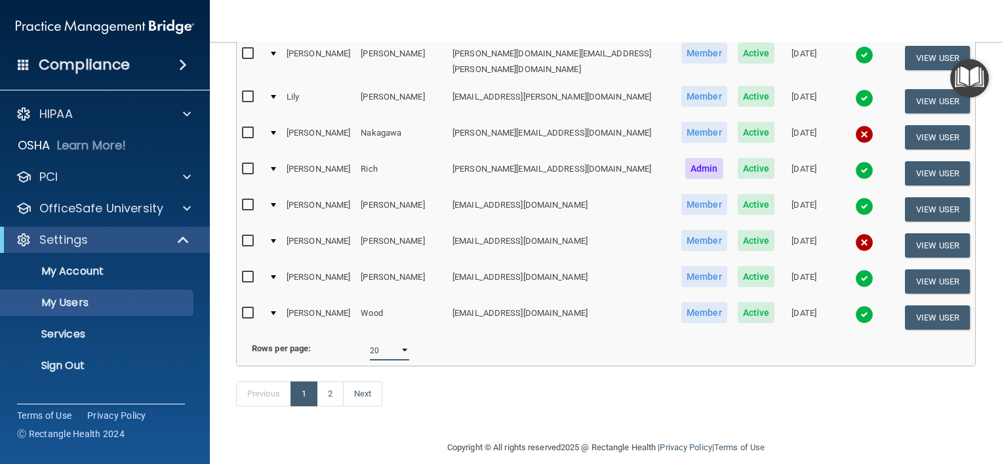
click at [397, 341] on select "10 20 30 40 all" at bounding box center [389, 351] width 39 height 20
select select "30"
click at [370, 341] on select "10 20 30 40 all" at bounding box center [389, 351] width 39 height 20
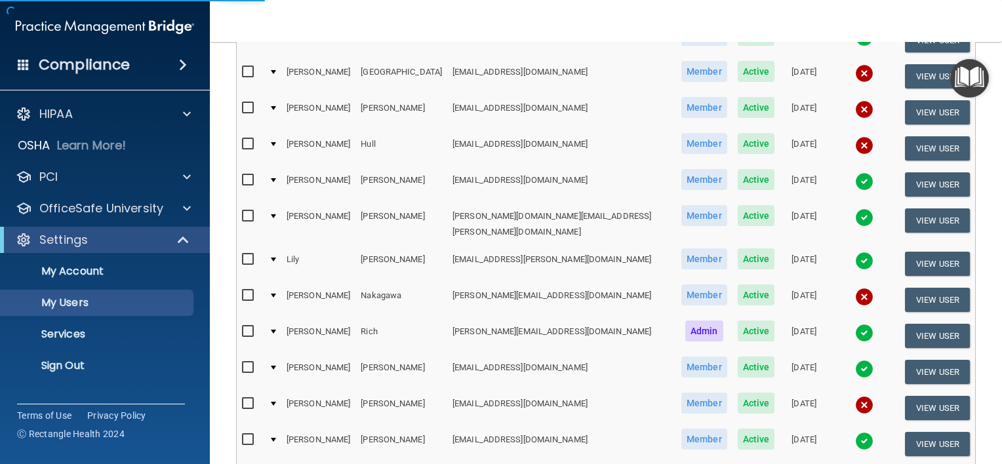
scroll to position [234, 0]
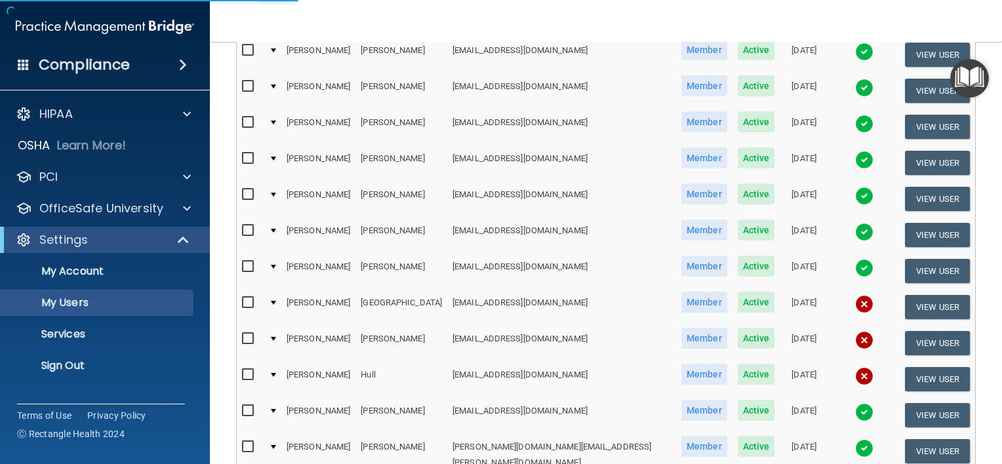
select select "30"
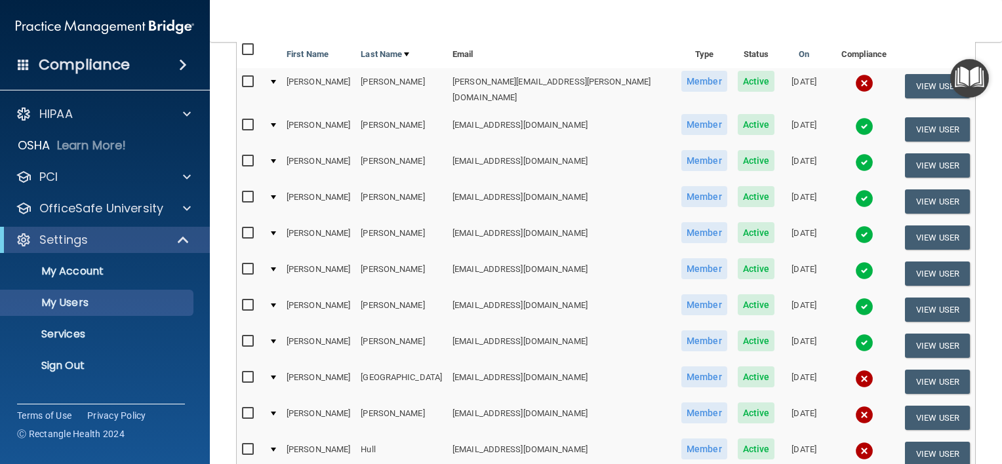
scroll to position [0, 0]
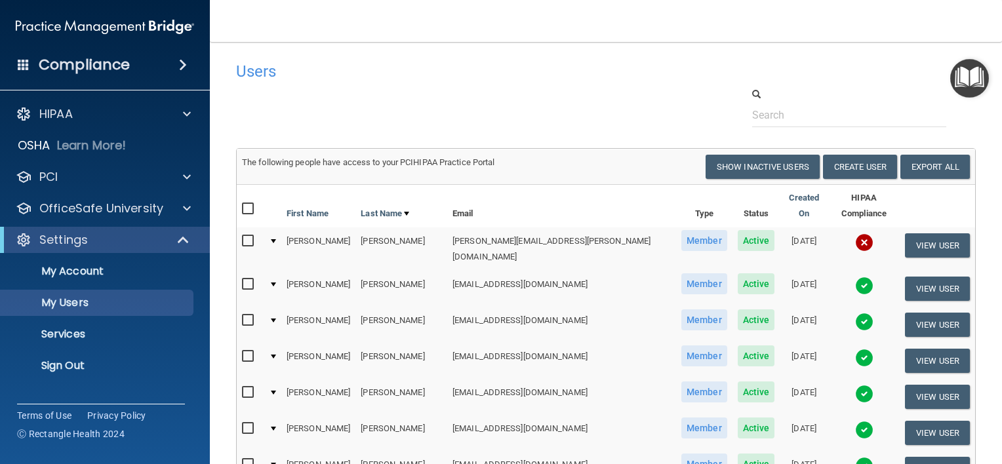
click at [249, 204] on input "checkbox" at bounding box center [249, 209] width 15 height 10
checkbox input "true"
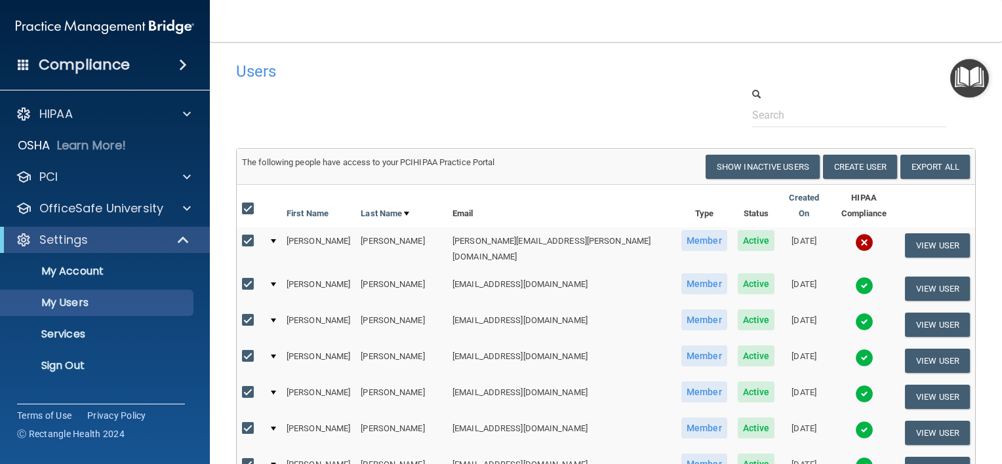
checkbox input "true"
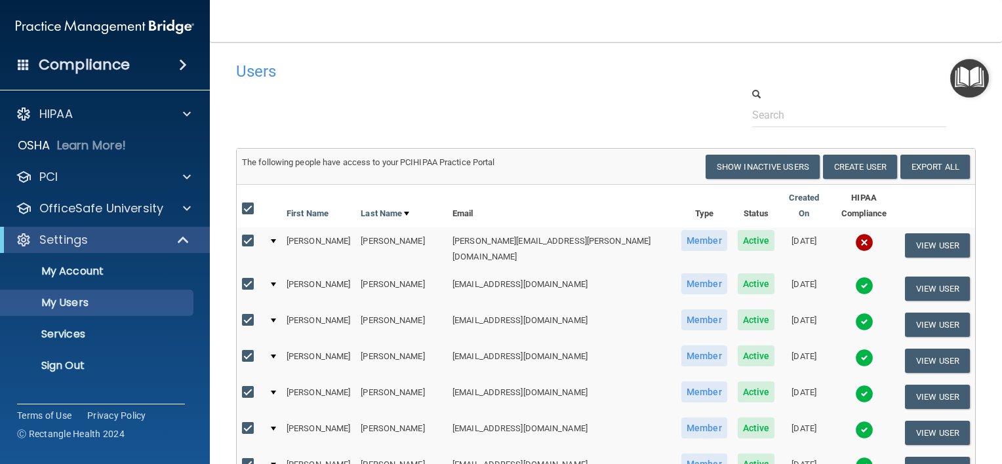
checkbox input "true"
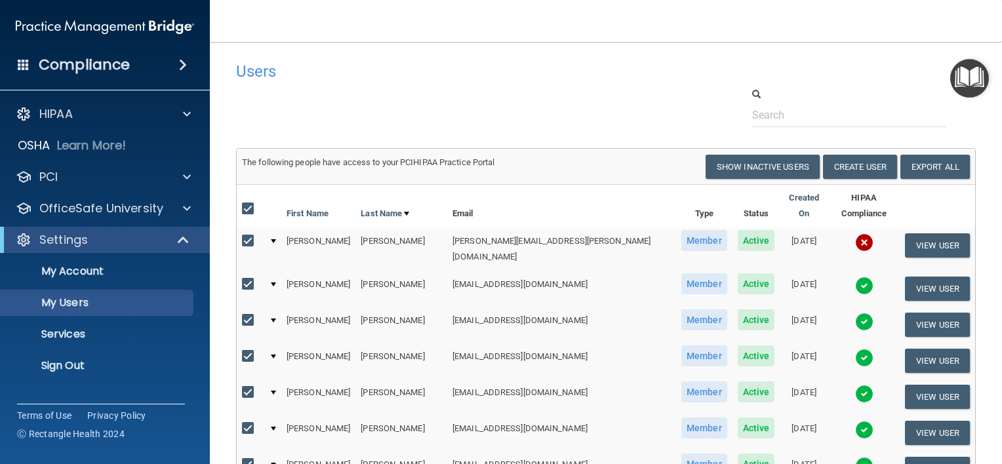
checkbox input "true"
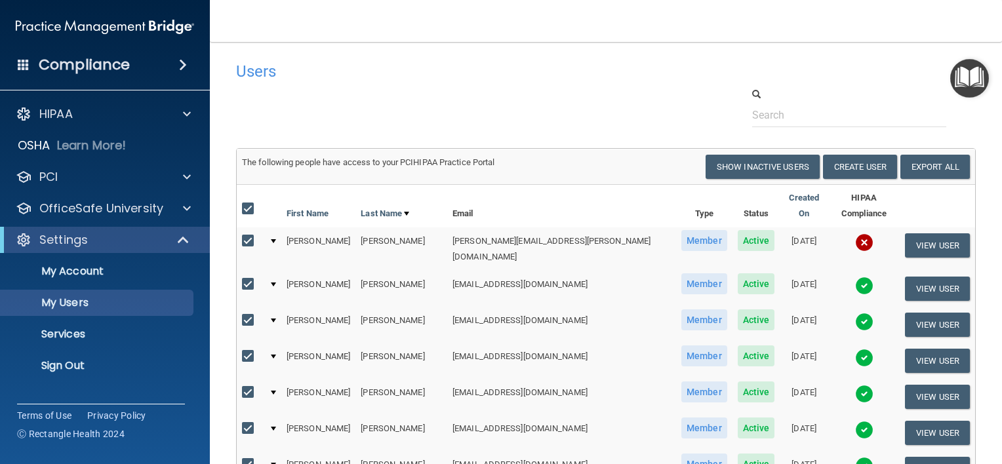
checkbox input "true"
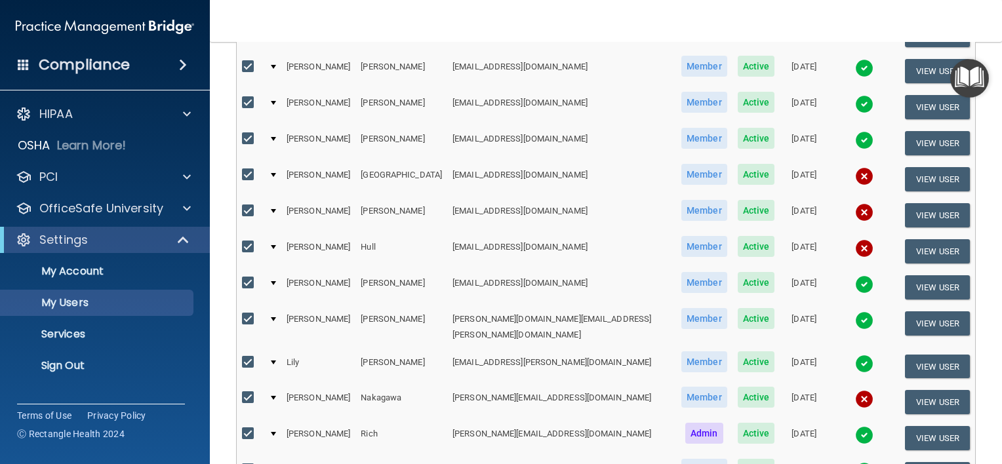
scroll to position [393, 0]
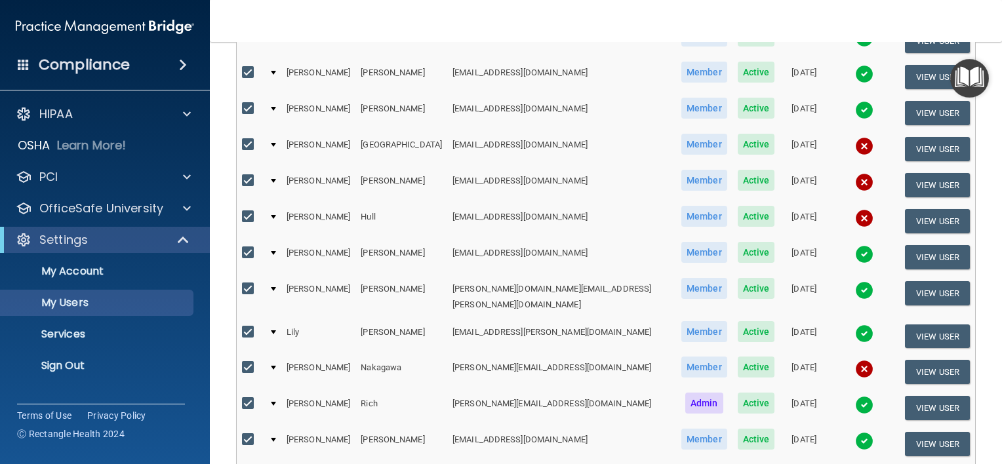
click at [247, 399] on input "checkbox" at bounding box center [249, 404] width 15 height 10
checkbox input "false"
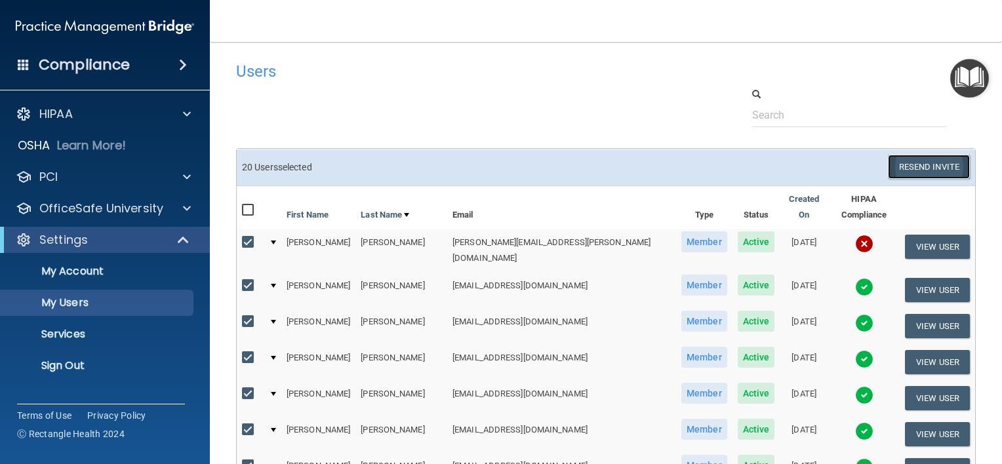
click at [906, 169] on button "Resend Invite" at bounding box center [929, 167] width 82 height 24
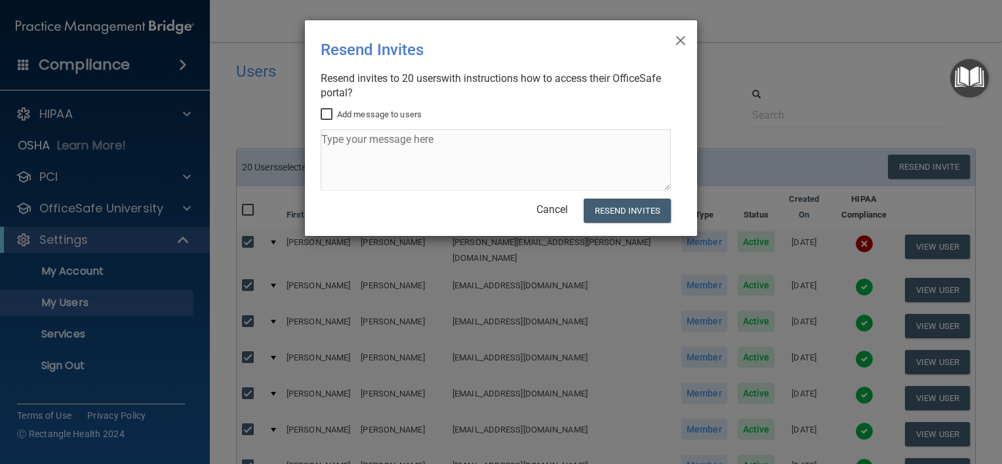
click at [367, 114] on label "Add message to users" at bounding box center [371, 115] width 101 height 16
click at [336, 114] on input "Add message to users" at bounding box center [328, 114] width 15 height 10
checkbox input "true"
click at [368, 139] on textarea at bounding box center [496, 160] width 350 height 62
type textarea "Please complete the annual HIPAA training."
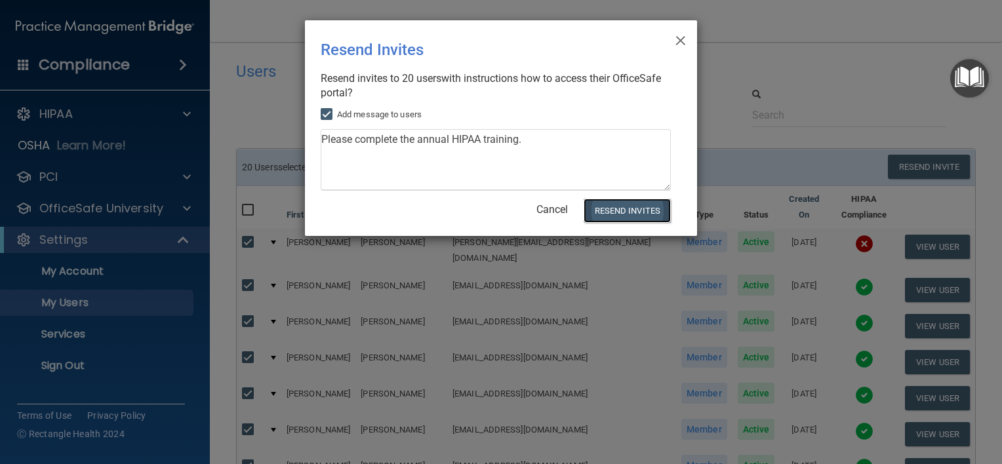
click at [600, 209] on button "Resend Invites" at bounding box center [627, 211] width 87 height 24
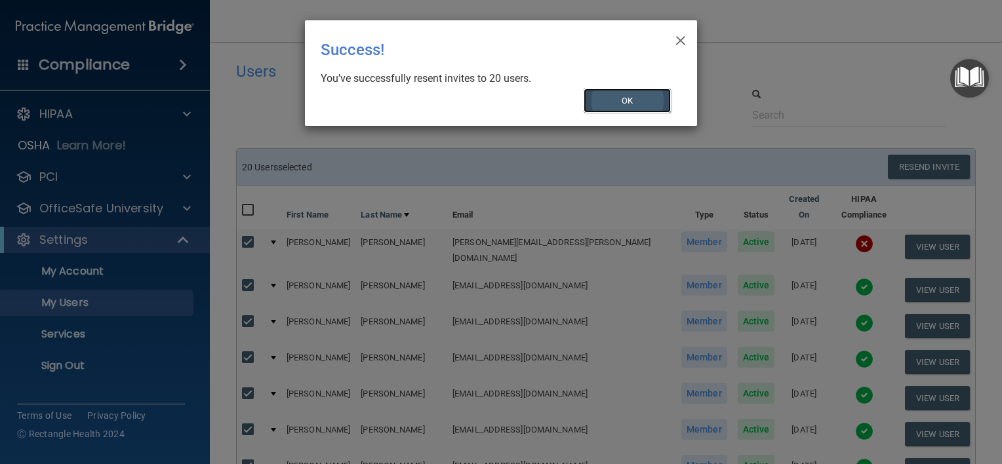
click at [645, 97] on button "OK" at bounding box center [628, 101] width 88 height 24
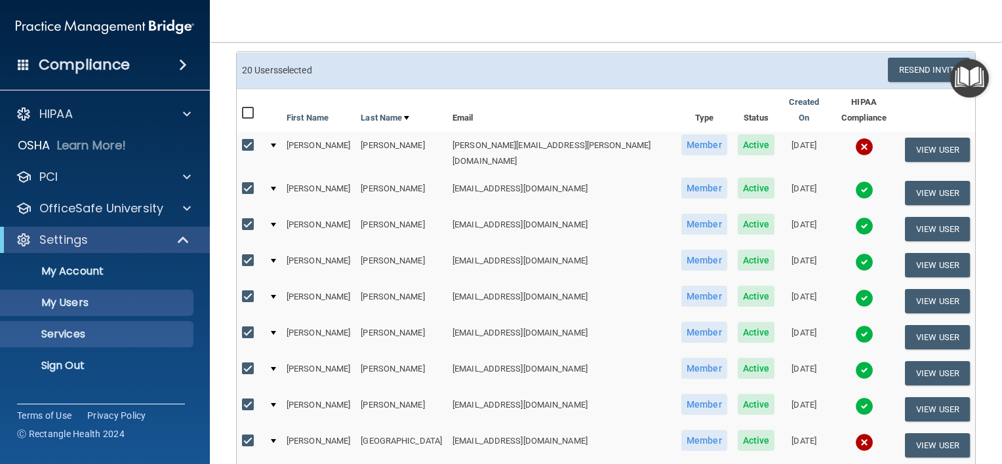
scroll to position [131, 0]
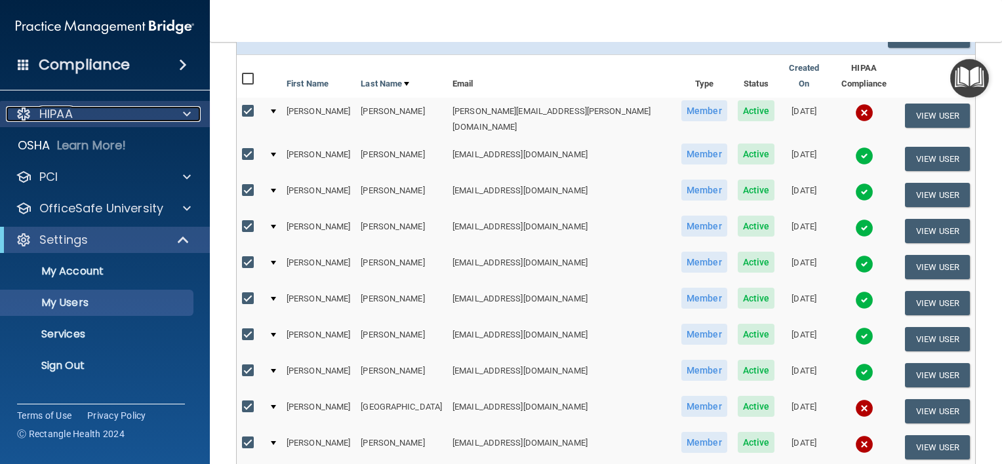
click at [113, 115] on div "HIPAA" at bounding box center [87, 114] width 163 height 16
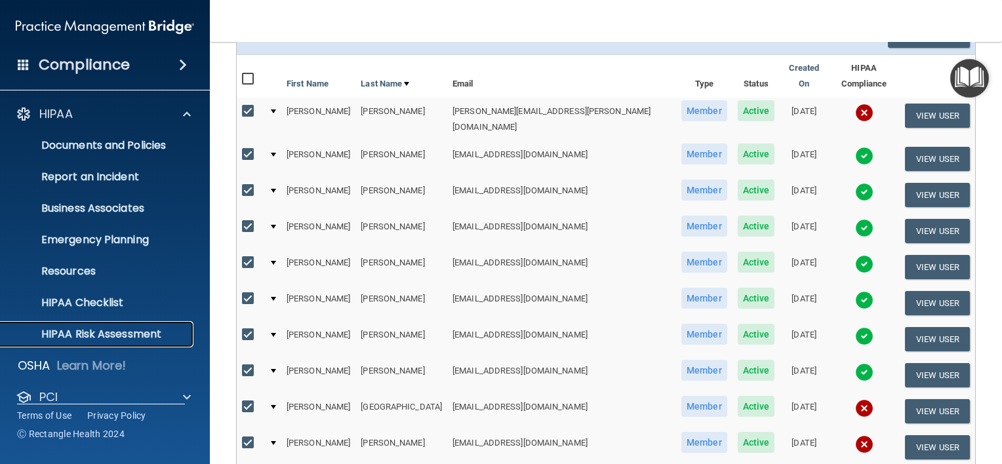
click at [85, 325] on link "HIPAA Risk Assessment" at bounding box center [90, 334] width 207 height 26
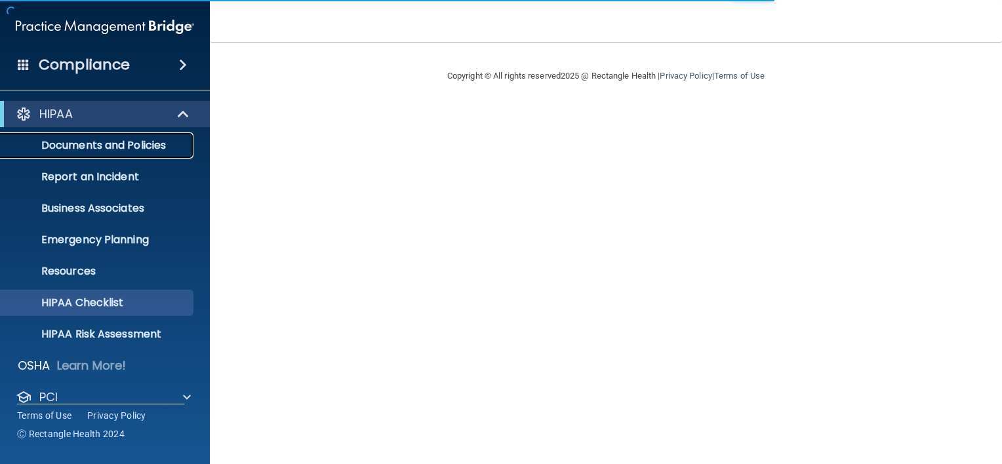
click at [111, 143] on p "Documents and Policies" at bounding box center [98, 145] width 179 height 13
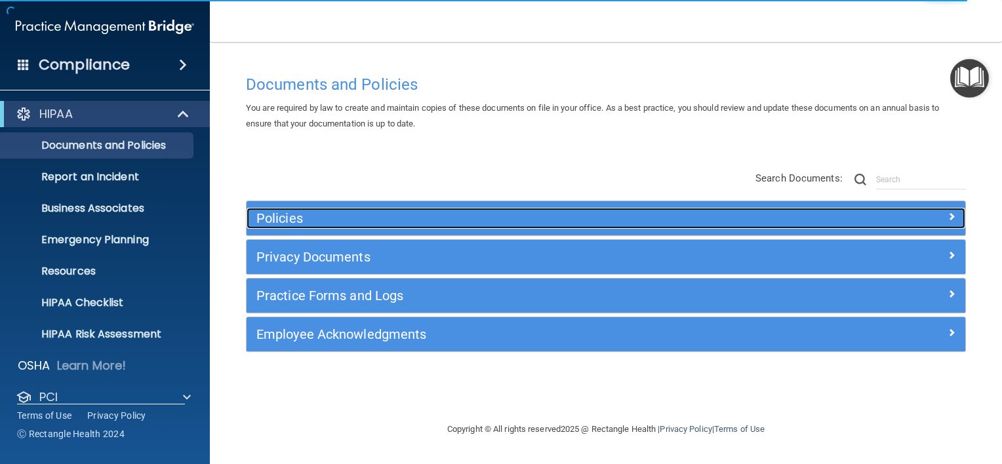
click at [953, 217] on span at bounding box center [951, 217] width 8 height 16
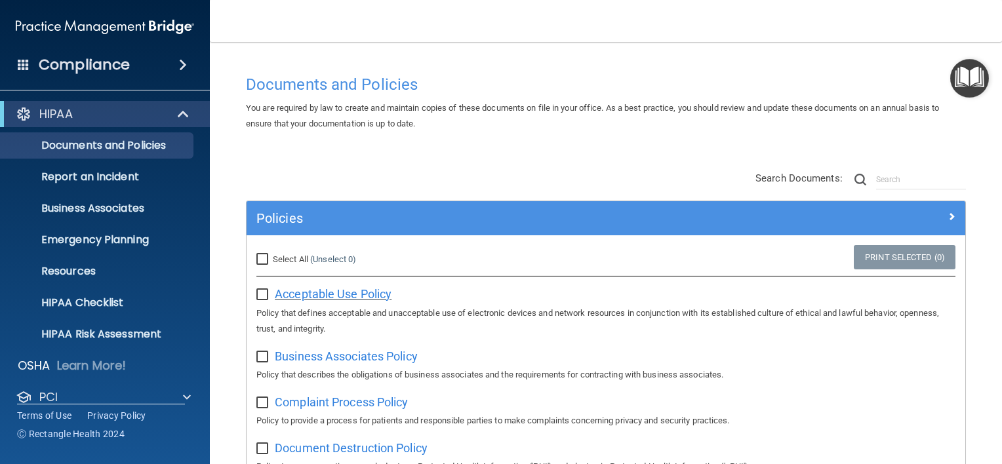
click at [349, 293] on span "Acceptable Use Policy" at bounding box center [333, 294] width 117 height 14
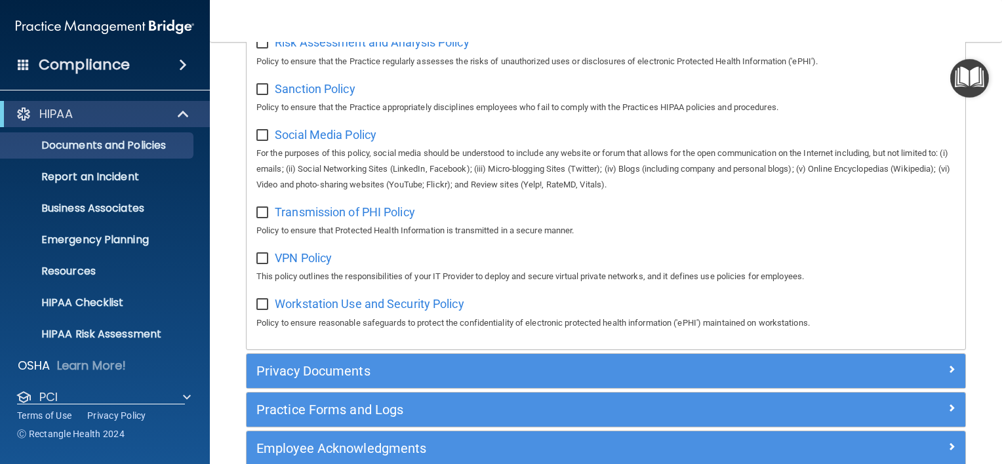
scroll to position [984, 0]
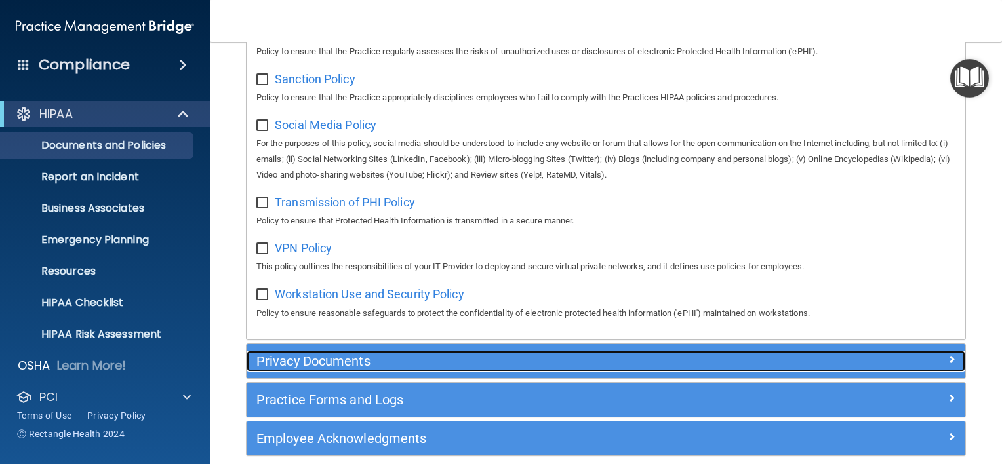
click at [936, 363] on div at bounding box center [876, 359] width 180 height 16
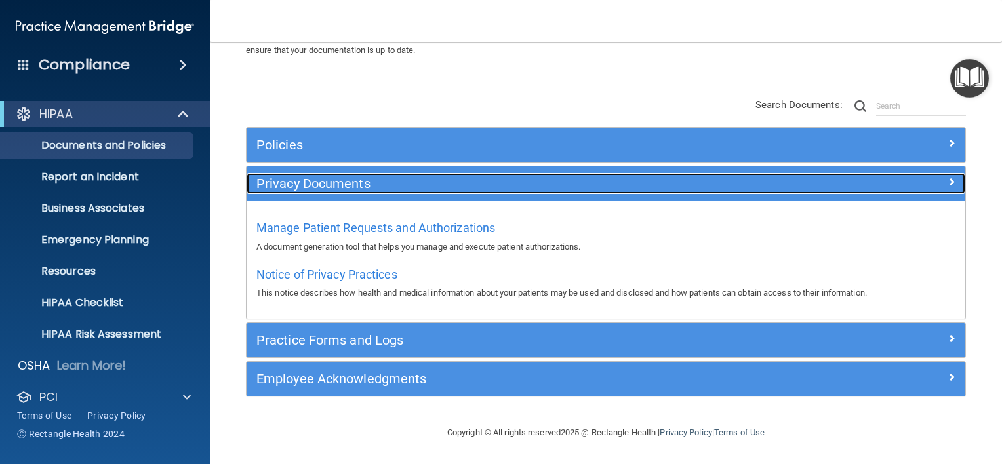
scroll to position [73, 0]
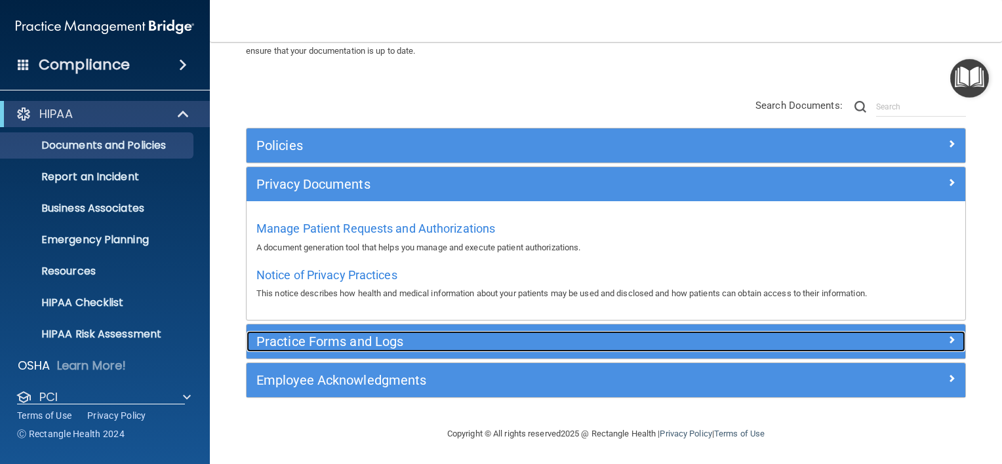
click at [947, 336] on span at bounding box center [951, 340] width 8 height 16
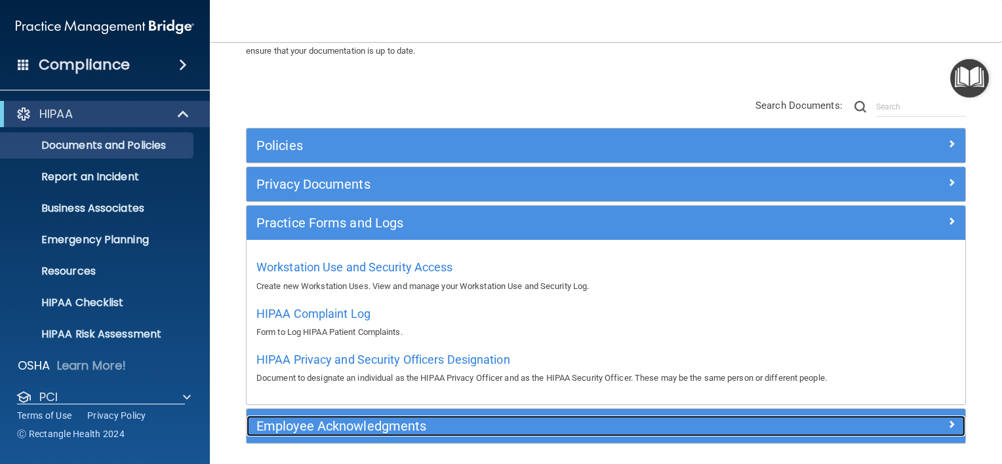
click at [947, 420] on span at bounding box center [951, 424] width 8 height 16
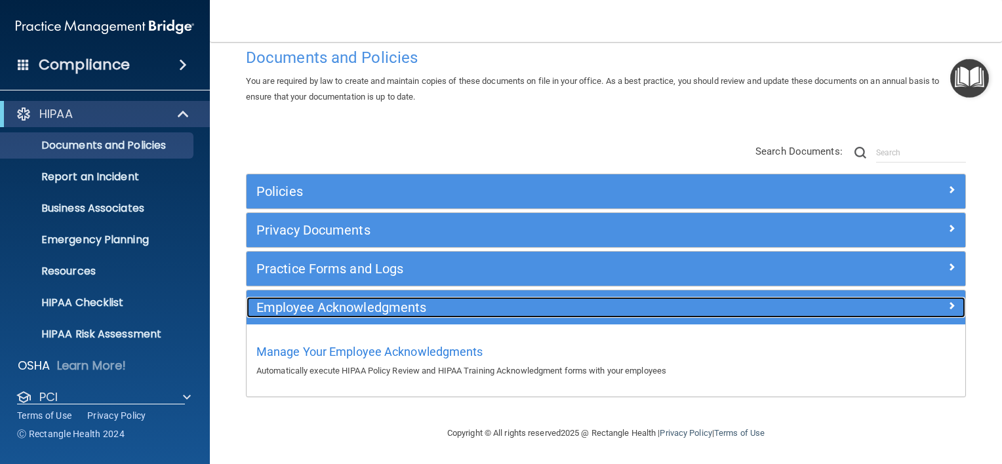
scroll to position [26, 0]
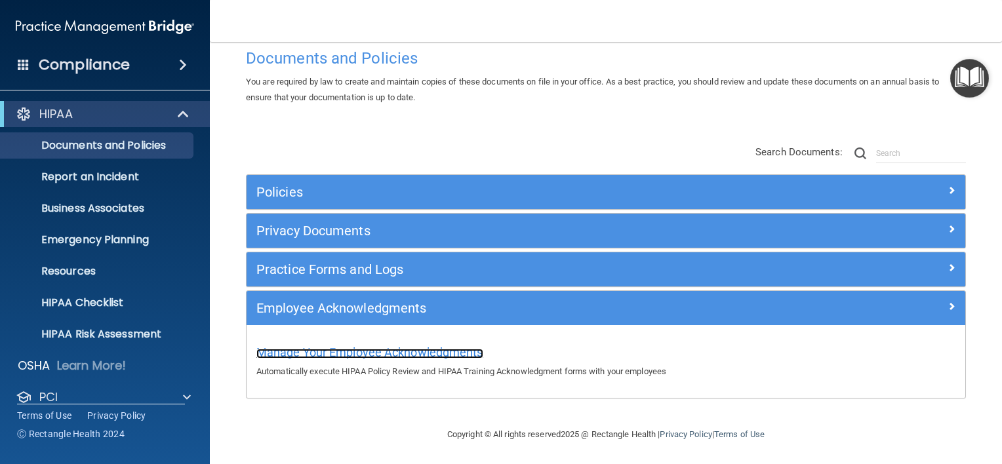
click at [353, 351] on span "Manage Your Employee Acknowledgments" at bounding box center [369, 353] width 227 height 14
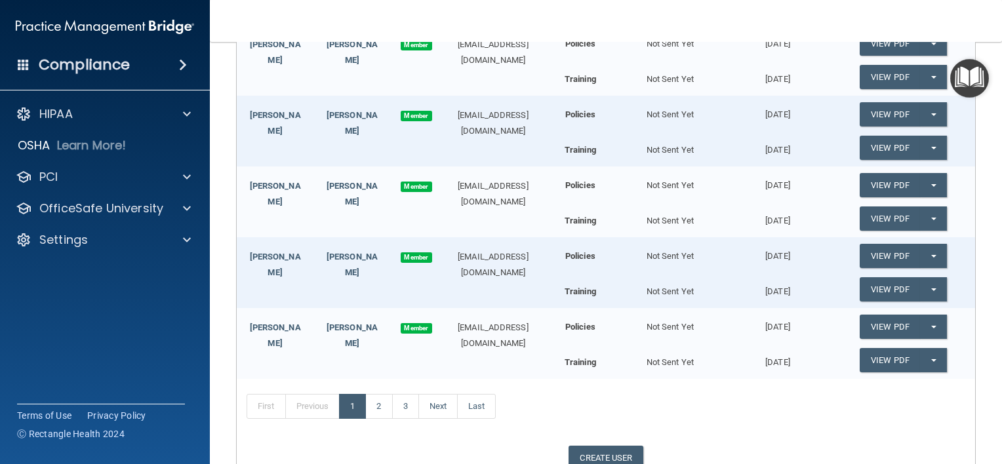
scroll to position [410, 0]
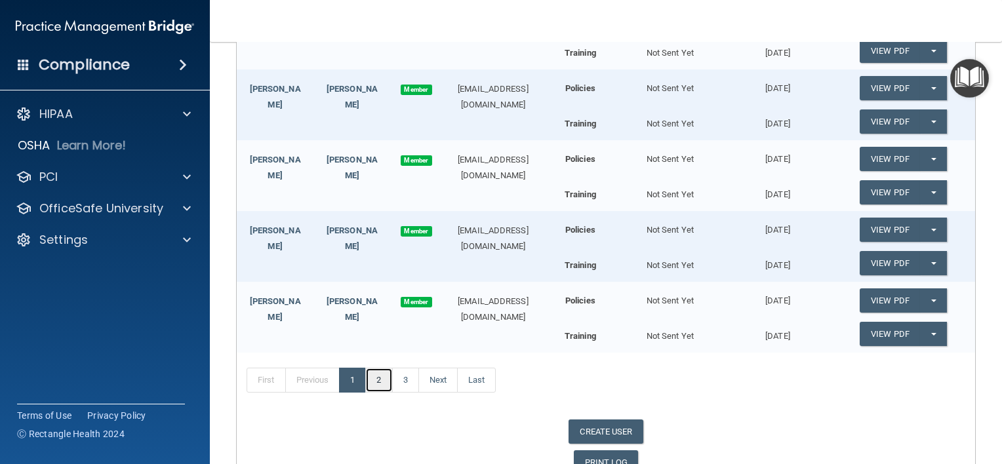
click at [379, 375] on link "2" at bounding box center [378, 380] width 27 height 25
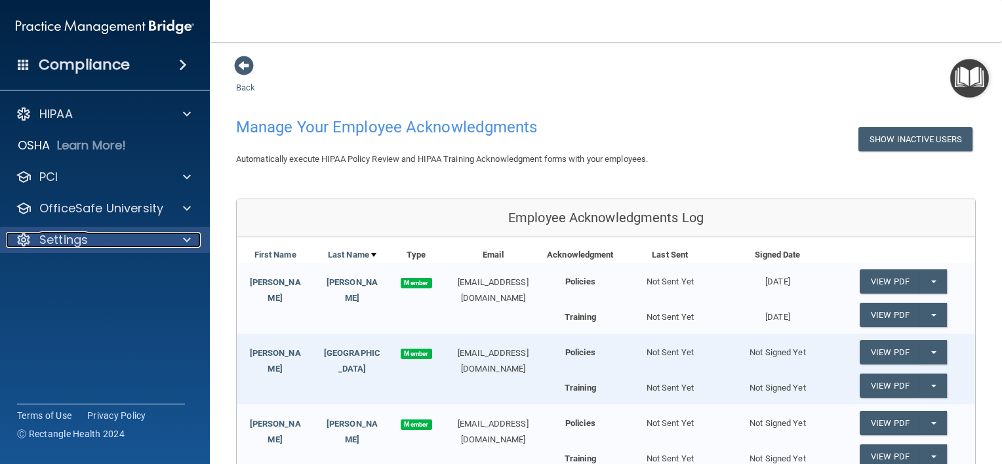
click at [96, 247] on div "Settings" at bounding box center [87, 240] width 163 height 16
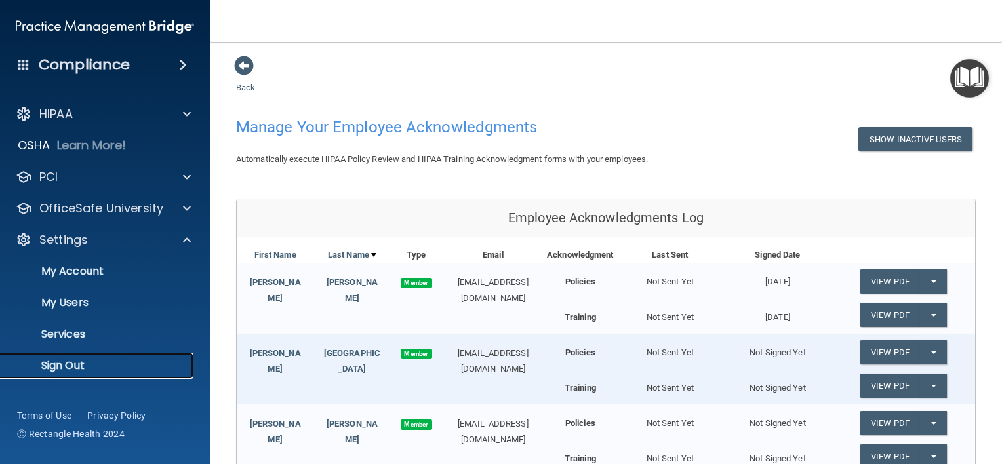
click at [66, 372] on p "Sign Out" at bounding box center [98, 365] width 179 height 13
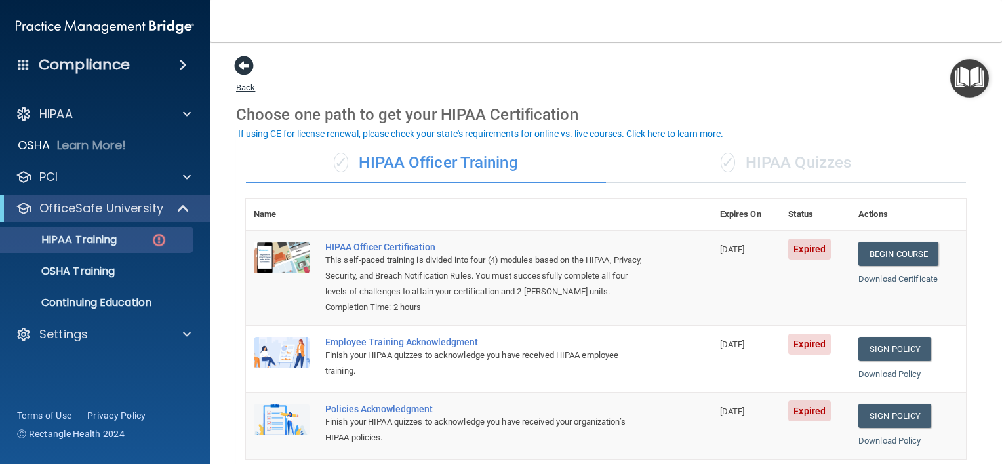
click at [242, 63] on span at bounding box center [244, 66] width 20 height 20
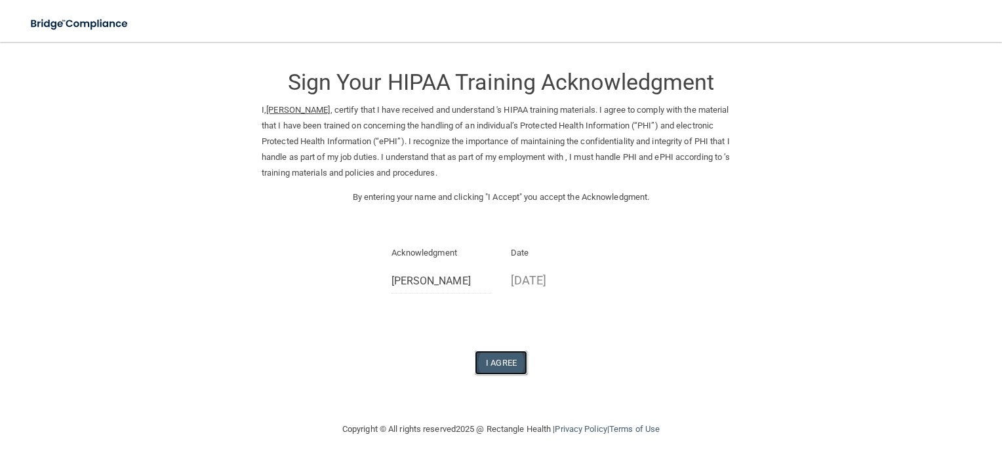
click at [496, 362] on button "I Agree" at bounding box center [501, 363] width 52 height 24
